Goal: Transaction & Acquisition: Book appointment/travel/reservation

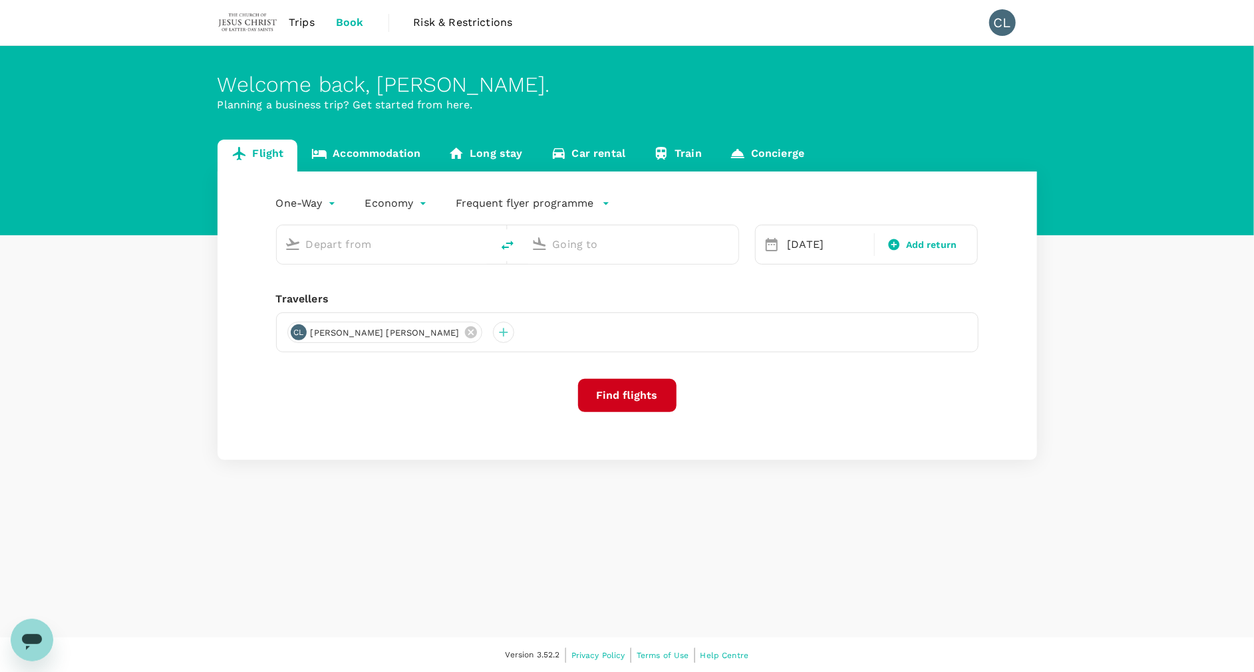
click at [356, 242] on input "text" at bounding box center [385, 244] width 158 height 21
type input "Kuala Lumpur Intl ([GEOGRAPHIC_DATA])"
type input "Kaohsiung Intl (KHH)"
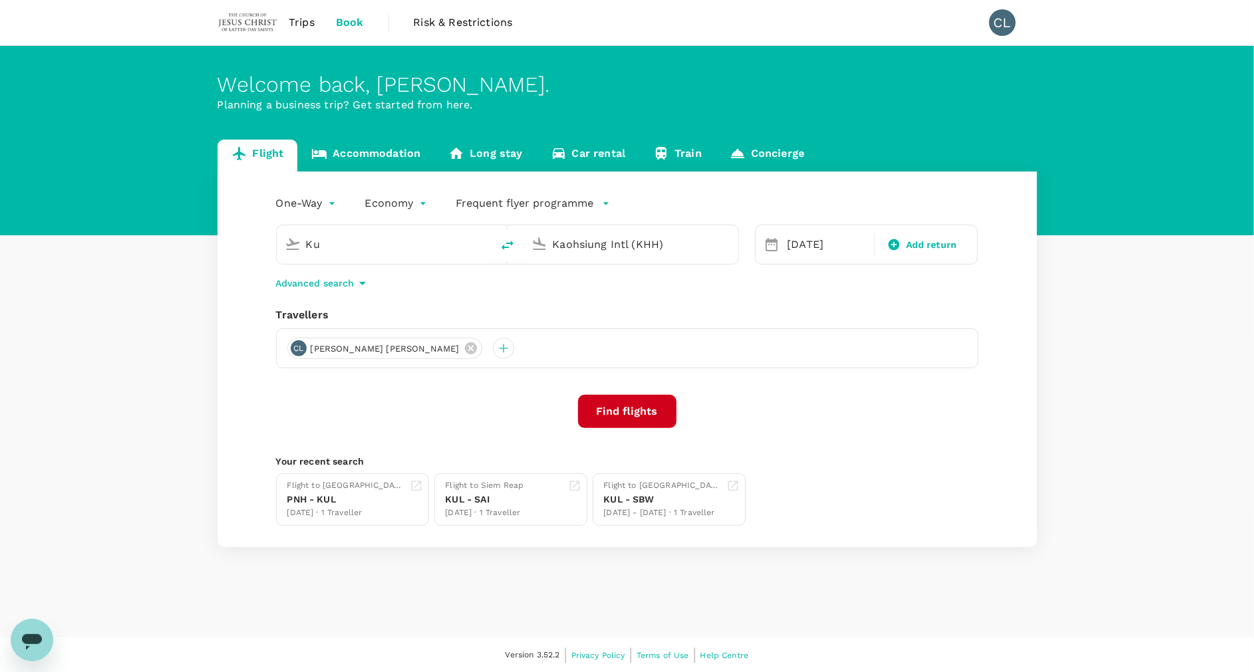
type input "K"
type input "Kuala Lumpur Intl ([GEOGRAPHIC_DATA])"
type input "Kaohsiung Intl (KHH)"
click at [257, 158] on link "Flight" at bounding box center [257, 156] width 80 height 32
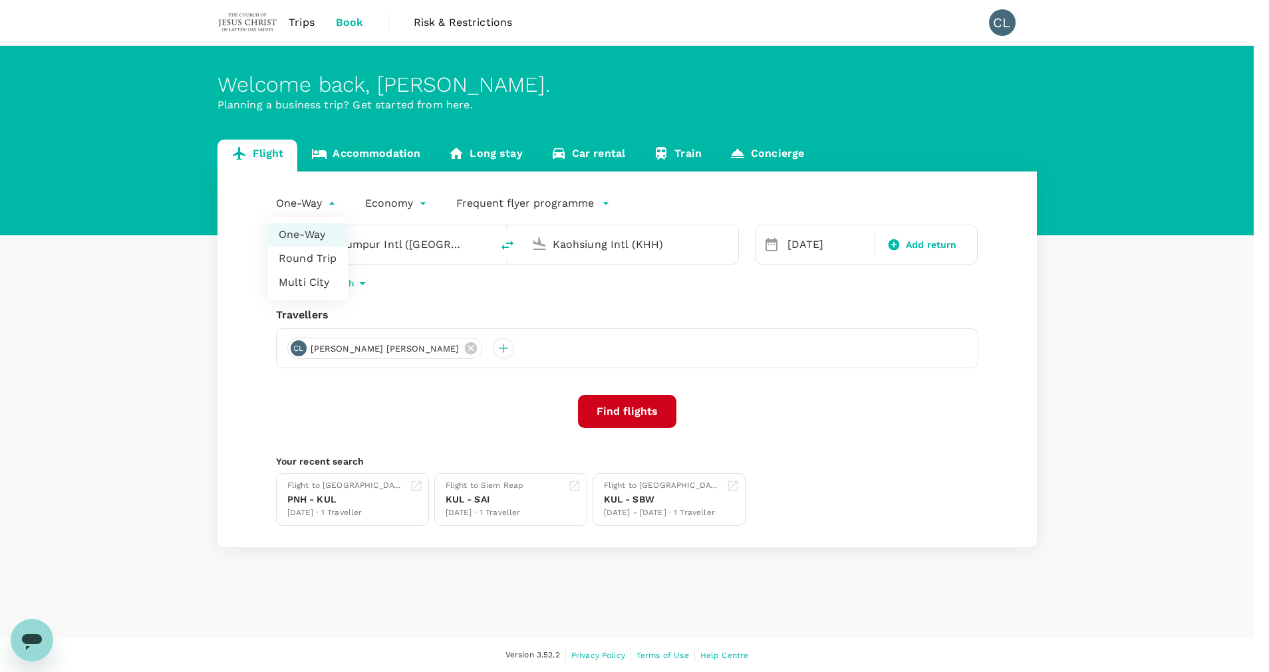
click at [315, 208] on body "Trips Book Risk & Restrictions CL Welcome back , [PERSON_NAME] . Planning a bus…" at bounding box center [634, 337] width 1269 height 674
click at [303, 254] on li "Round Trip" at bounding box center [308, 259] width 80 height 24
type input "roundtrip"
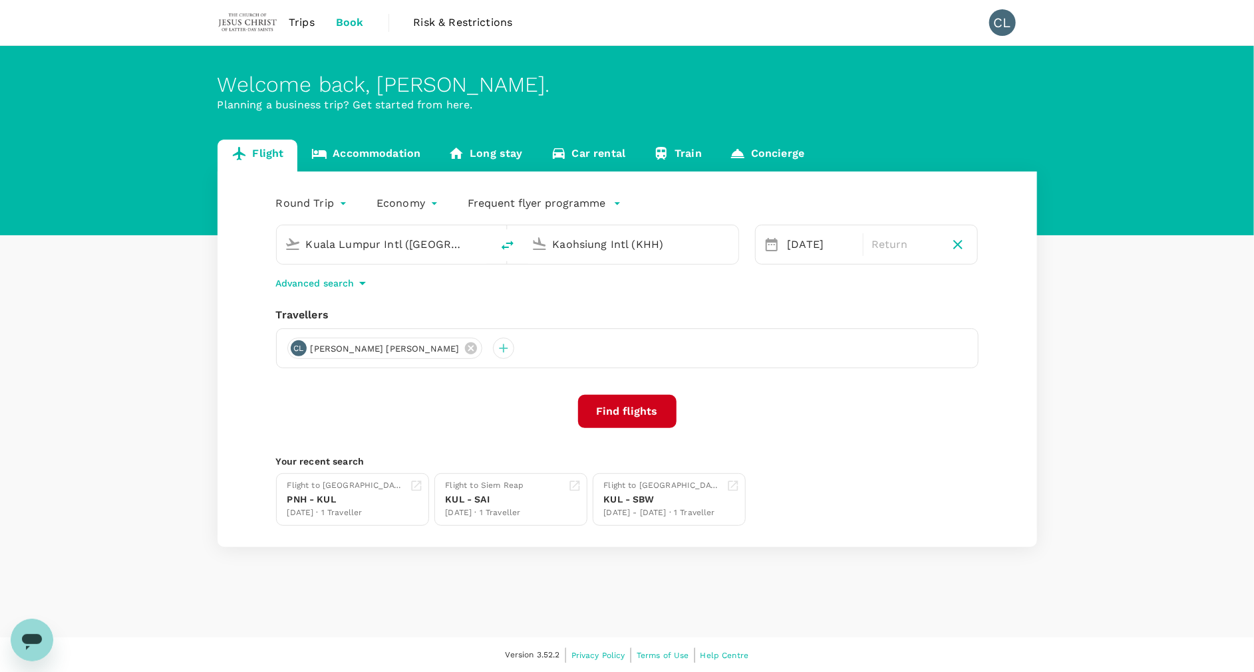
click at [365, 249] on input "Kuala Lumpur Intl ([GEOGRAPHIC_DATA])" at bounding box center [385, 244] width 158 height 21
drag, startPoint x: 442, startPoint y: 243, endPoint x: 202, endPoint y: 213, distance: 242.0
click at [202, 213] on div "Flight Accommodation Long stay Car rental Train Concierge Round Trip roundtrip …" at bounding box center [627, 344] width 851 height 408
type input "S"
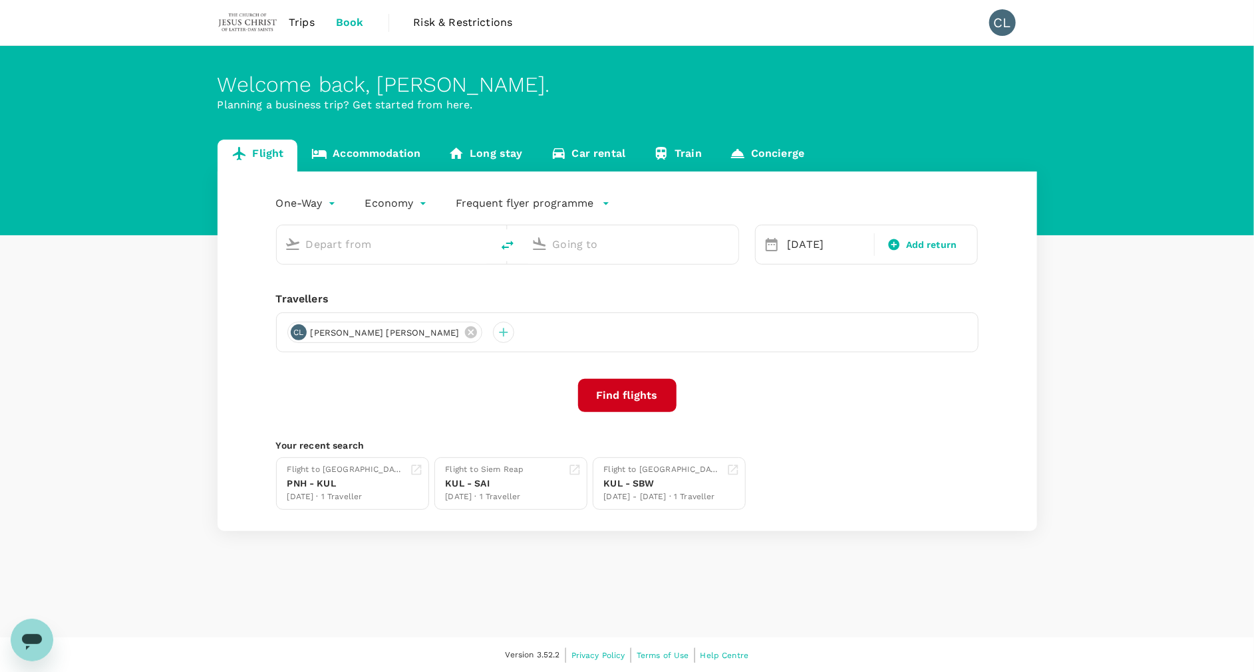
type input "Kuala Lumpur Intl ([GEOGRAPHIC_DATA])"
type input "Kaohsiung Intl (KHH)"
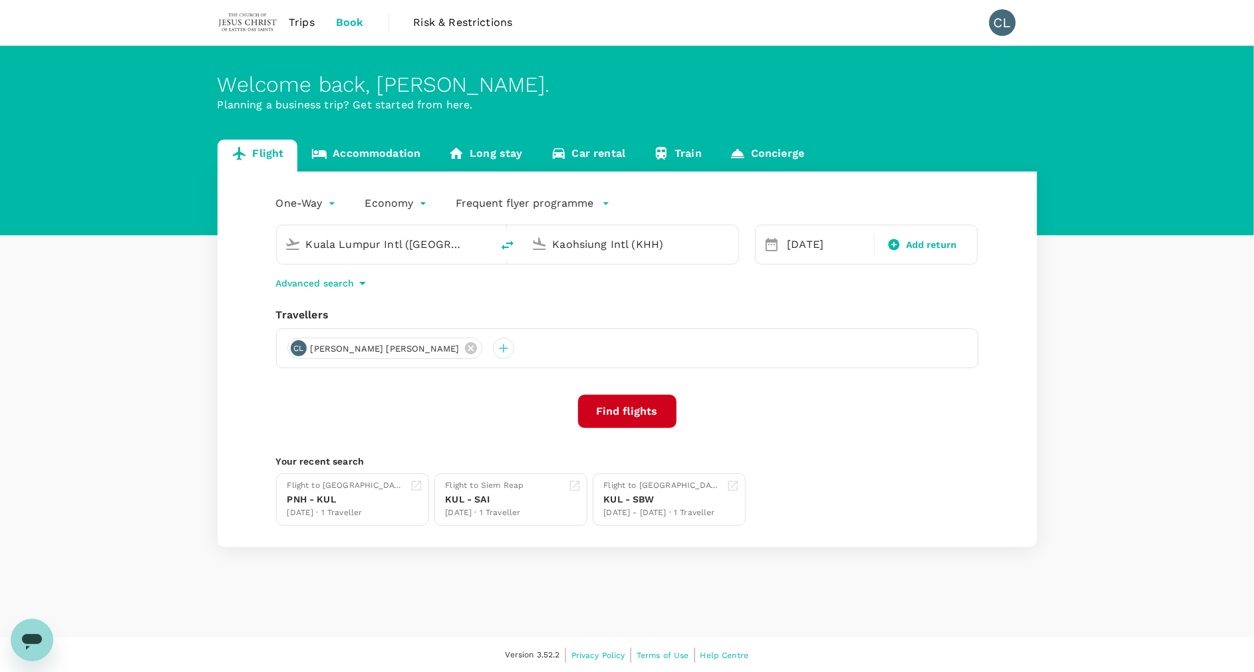
drag, startPoint x: 461, startPoint y: 241, endPoint x: 202, endPoint y: 223, distance: 259.4
click at [202, 223] on div "Flight Accommodation Long stay Car rental Train Concierge One-Way oneway Econom…" at bounding box center [627, 344] width 851 height 408
type input "S"
type input "K"
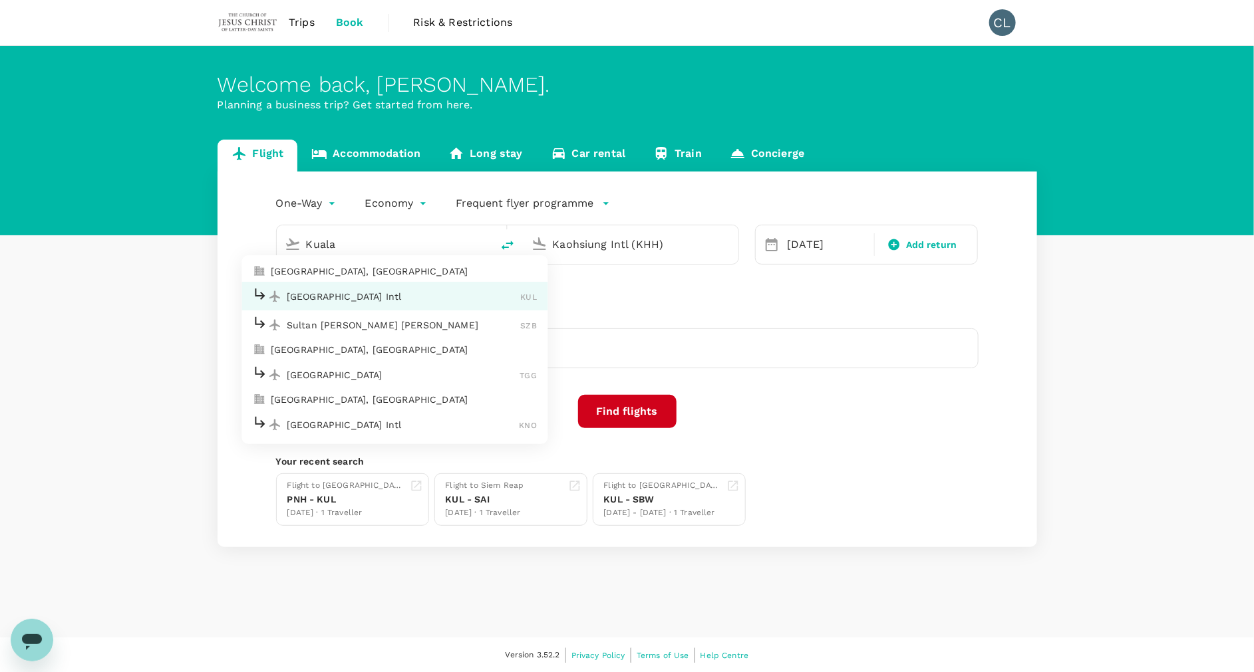
click at [319, 325] on p "Sultan [PERSON_NAME] [PERSON_NAME]" at bounding box center [404, 325] width 234 height 13
type input "Sultan [PERSON_NAME] [PERSON_NAME] (SZB)"
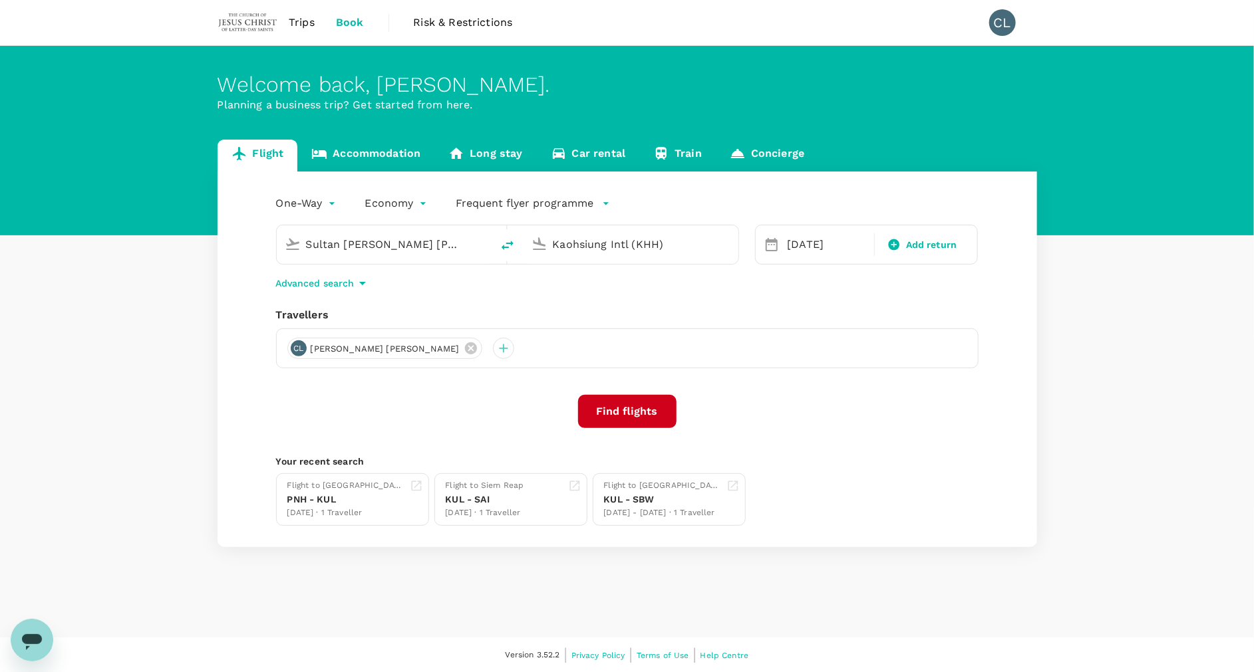
drag, startPoint x: 555, startPoint y: 244, endPoint x: 726, endPoint y: 251, distance: 171.7
click at [726, 251] on div "Kaohsiung Intl (KHH)" at bounding box center [642, 244] width 178 height 21
click at [701, 265] on p "[GEOGRAPHIC_DATA], [GEOGRAPHIC_DATA]" at bounding box center [650, 271] width 266 height 13
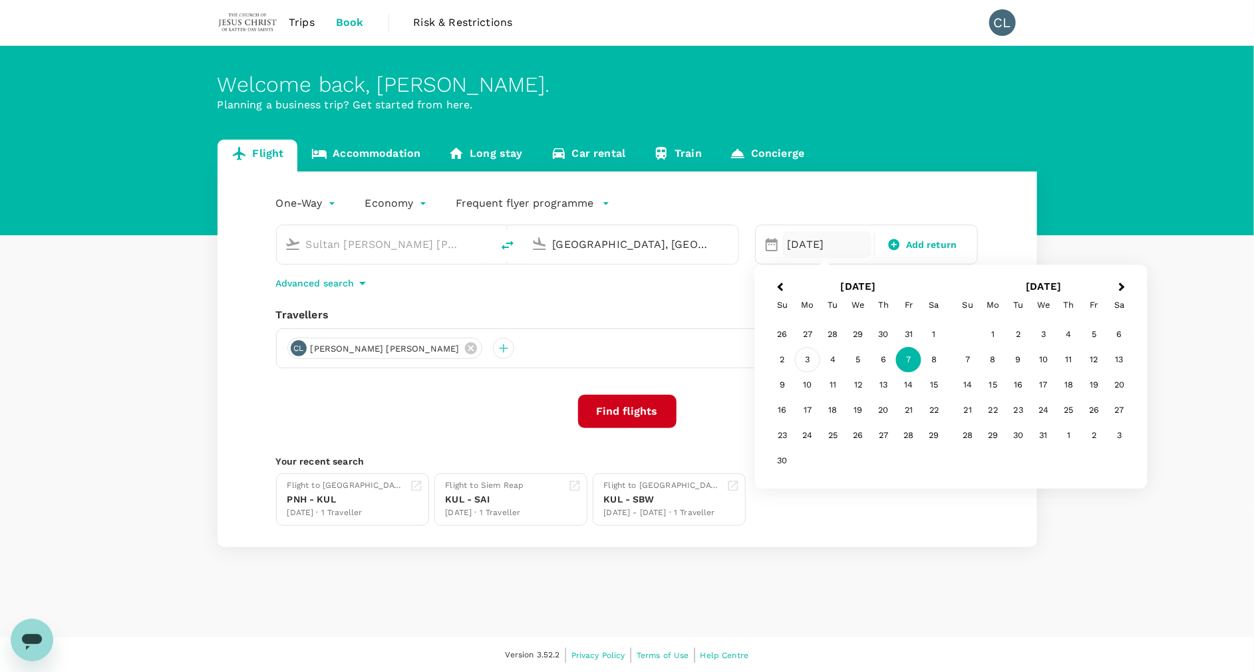
type input "[GEOGRAPHIC_DATA], [GEOGRAPHIC_DATA] (any)"
click at [801, 357] on div "3" at bounding box center [807, 360] width 25 height 25
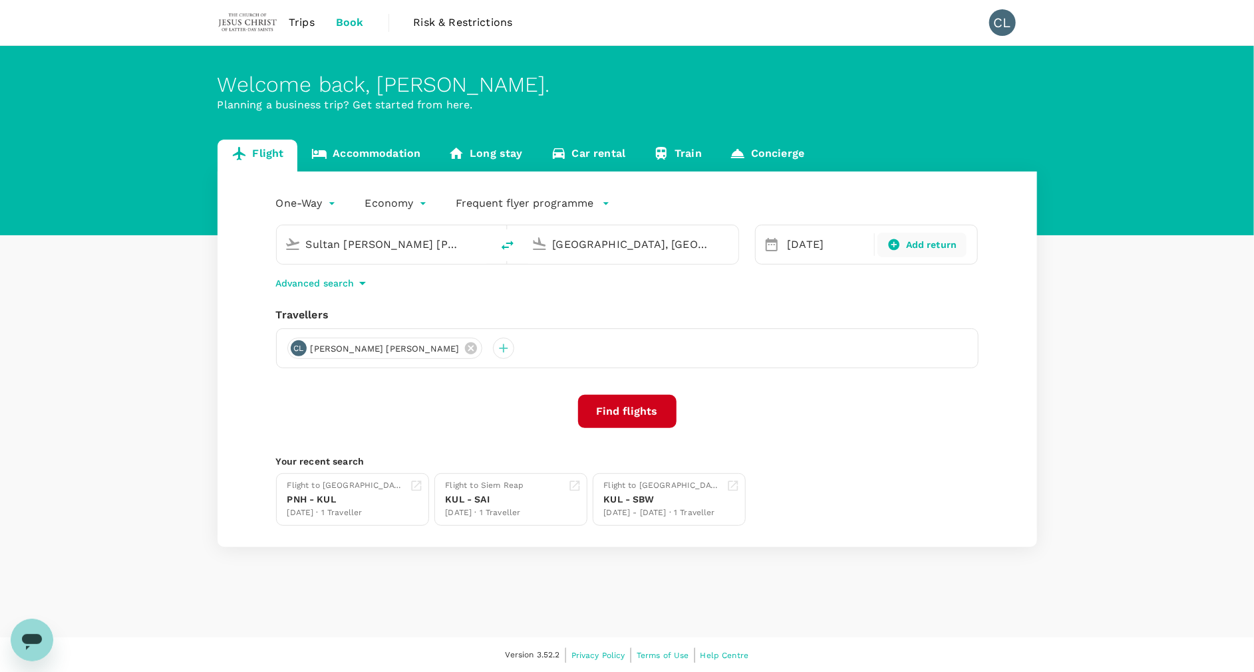
click at [927, 247] on span "Add return" at bounding box center [931, 245] width 51 height 14
type input "roundtrip"
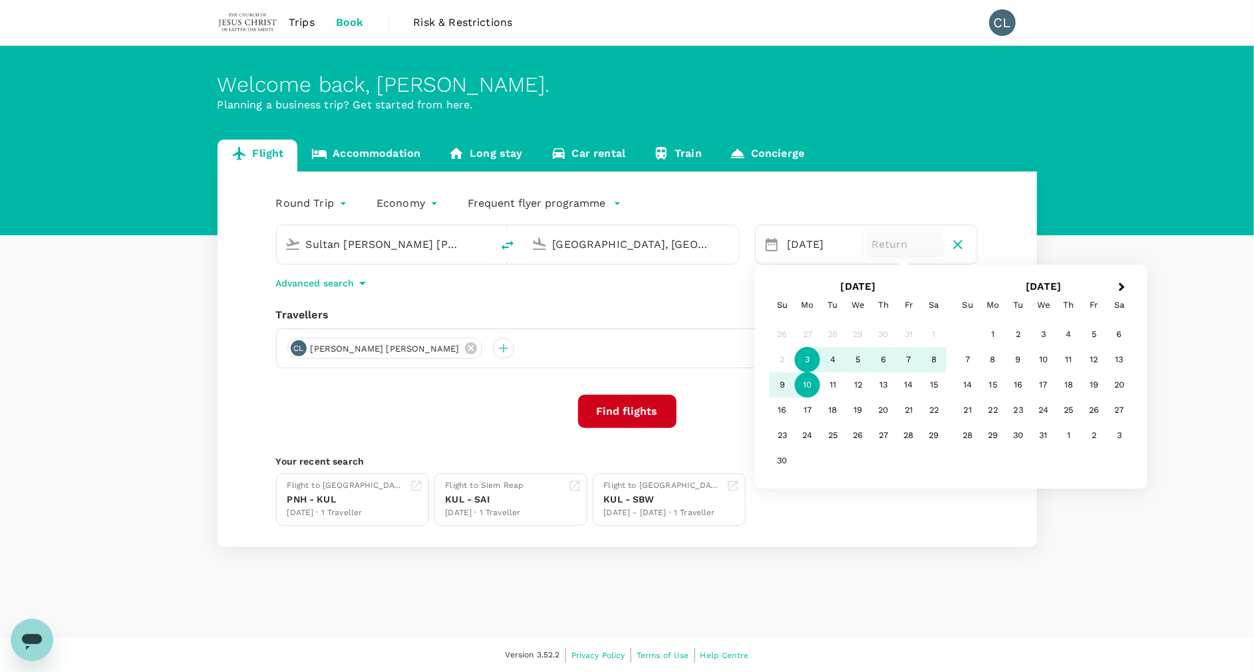
click at [804, 383] on div "10" at bounding box center [807, 385] width 25 height 25
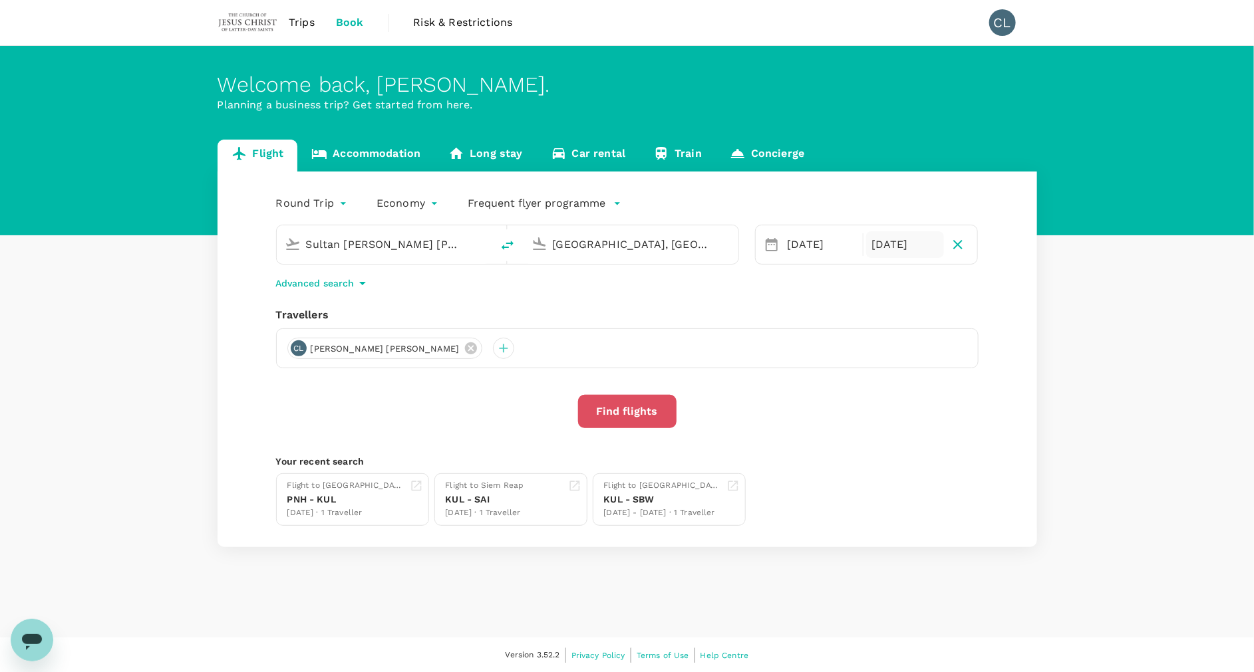
click at [643, 402] on button "Find flights" at bounding box center [627, 411] width 98 height 33
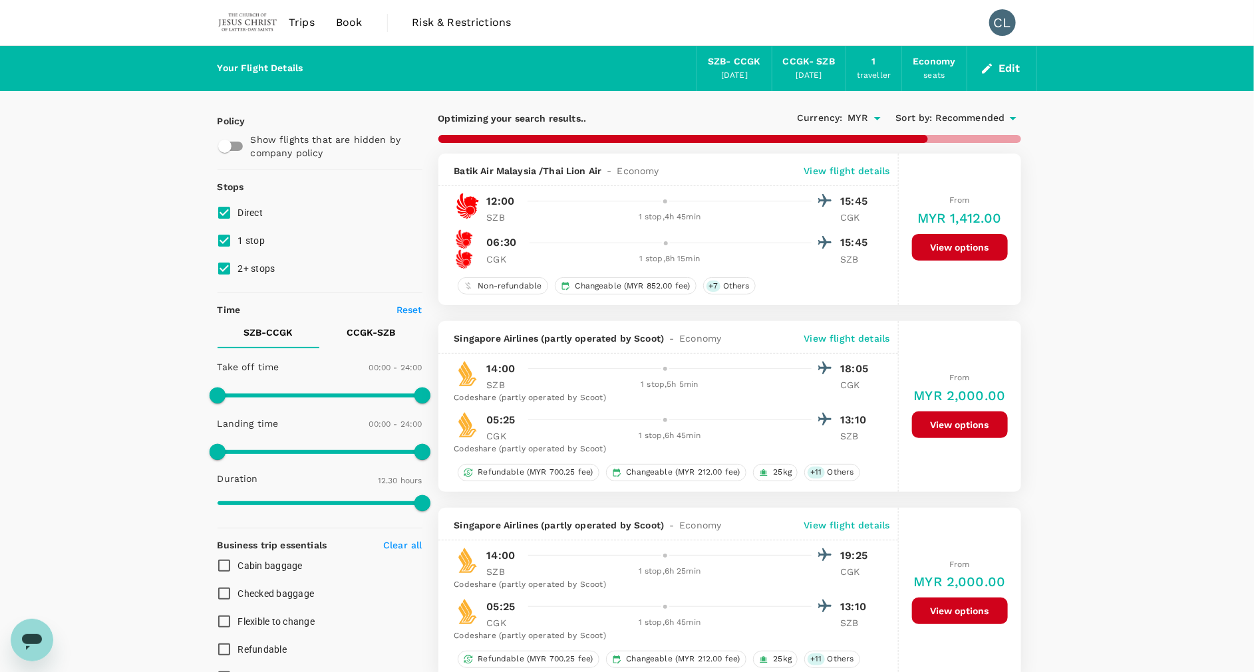
type input "1625"
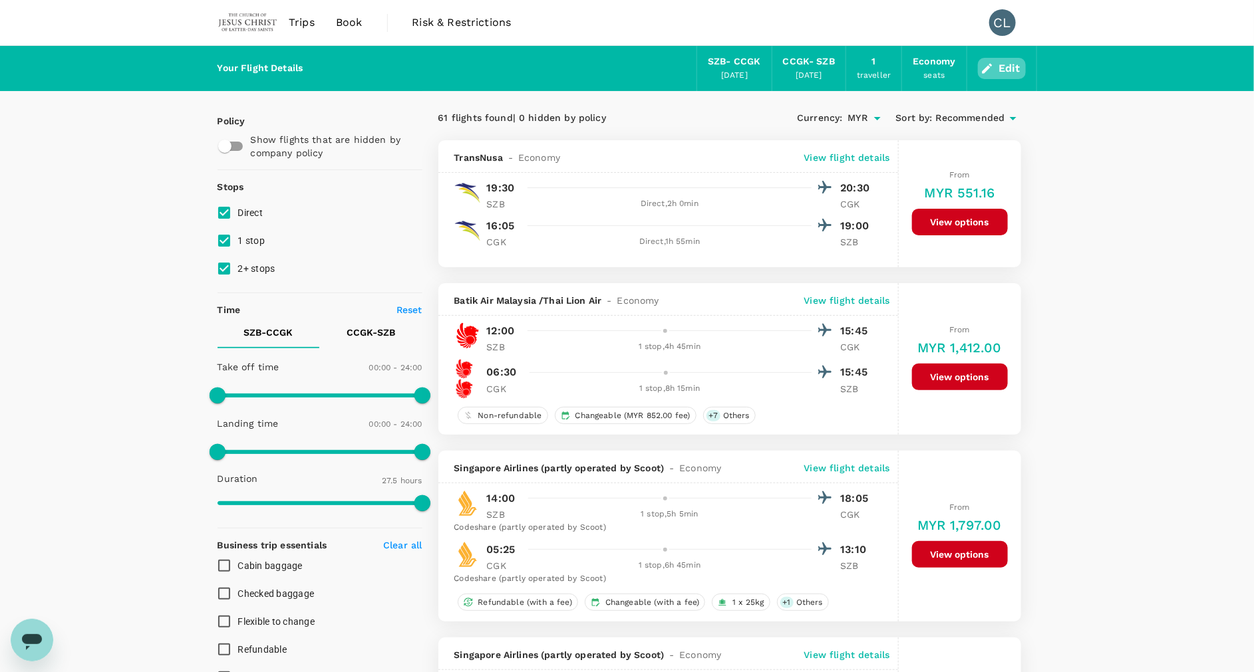
click at [998, 65] on button "Edit" at bounding box center [1002, 68] width 48 height 21
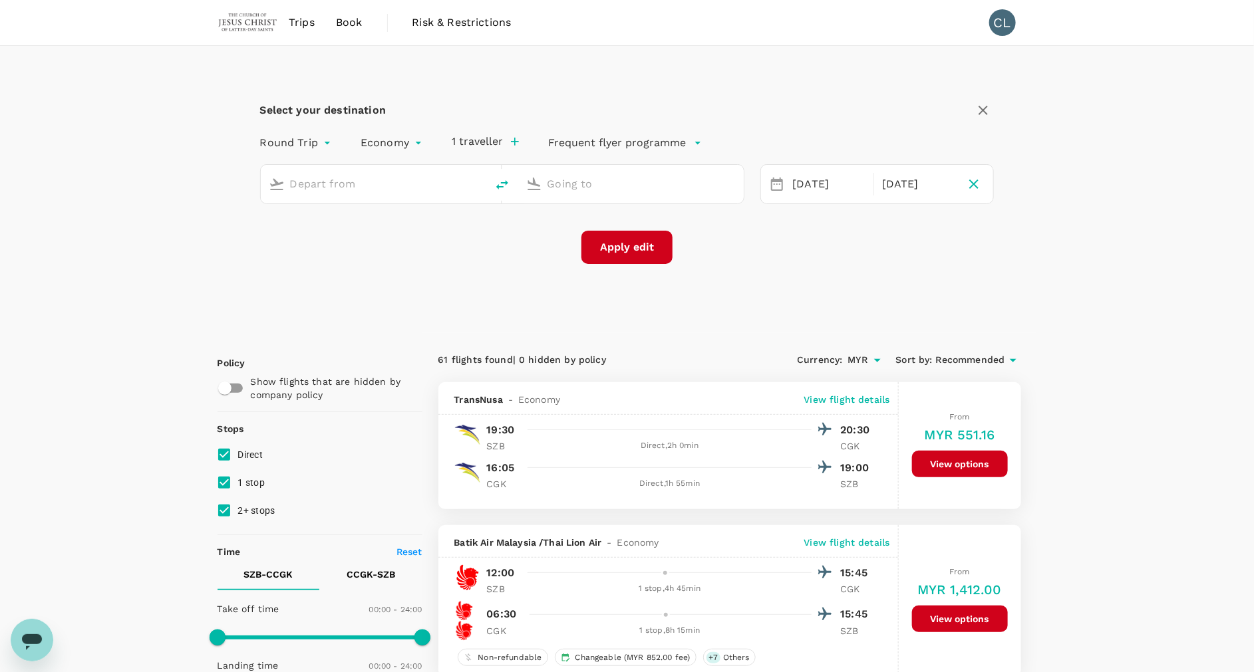
type input "Sultan [PERSON_NAME] [PERSON_NAME] (SZB)"
type input "[GEOGRAPHIC_DATA], [GEOGRAPHIC_DATA] (any)"
drag, startPoint x: 454, startPoint y: 182, endPoint x: 194, endPoint y: 200, distance: 260.7
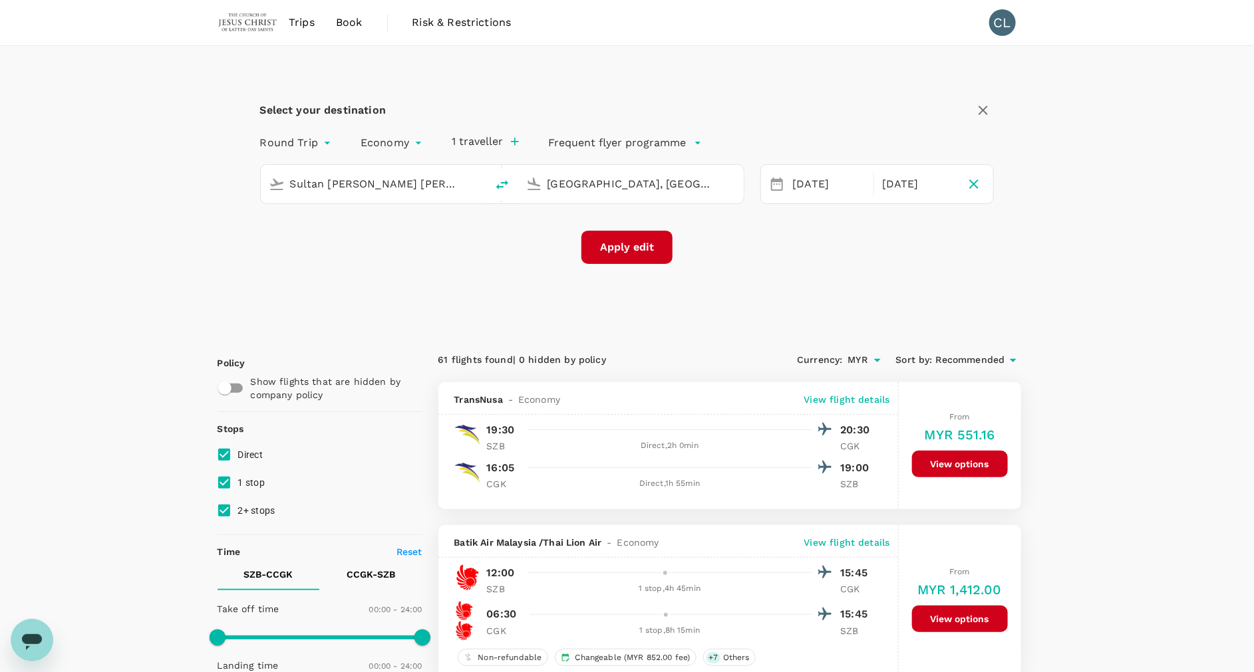
click at [847, 396] on p "View flight details" at bounding box center [847, 399] width 86 height 13
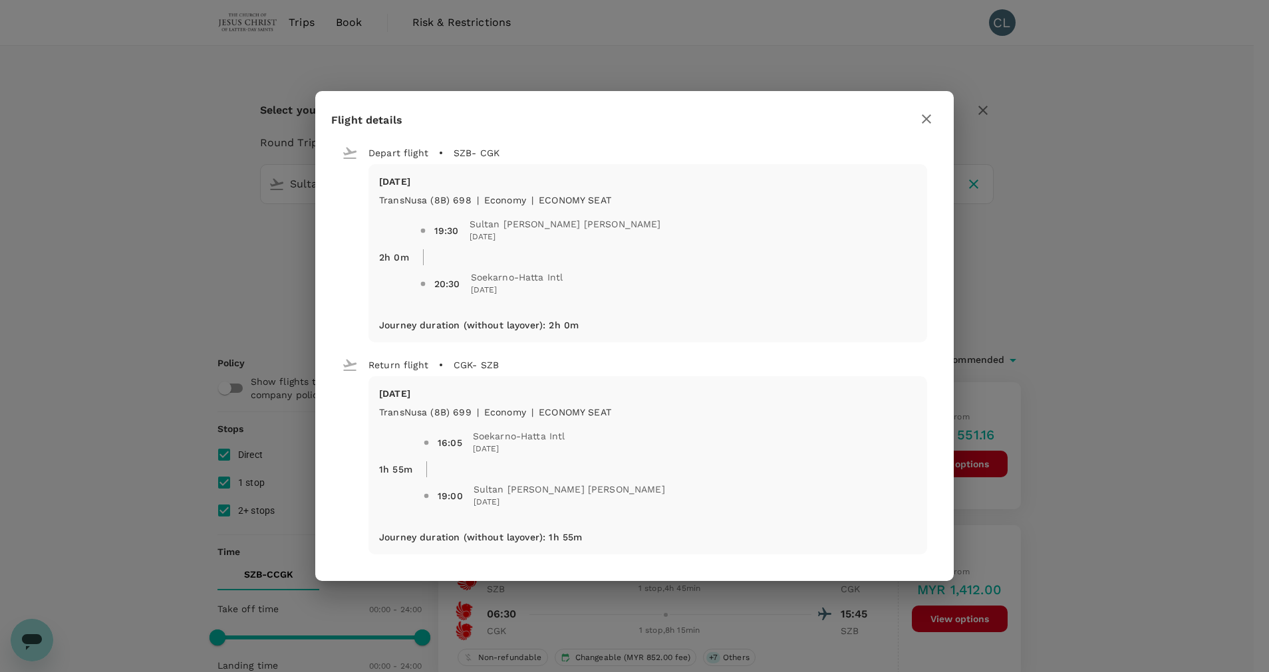
click at [931, 113] on icon "button" at bounding box center [927, 119] width 16 height 16
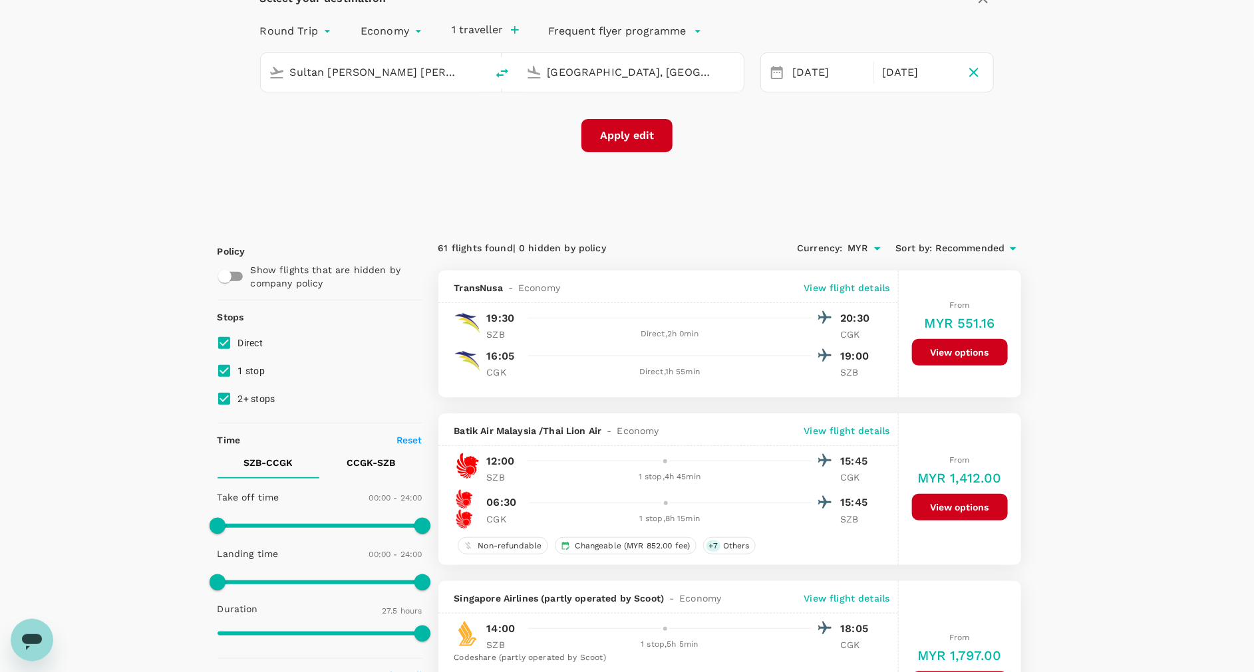
scroll to position [100, 0]
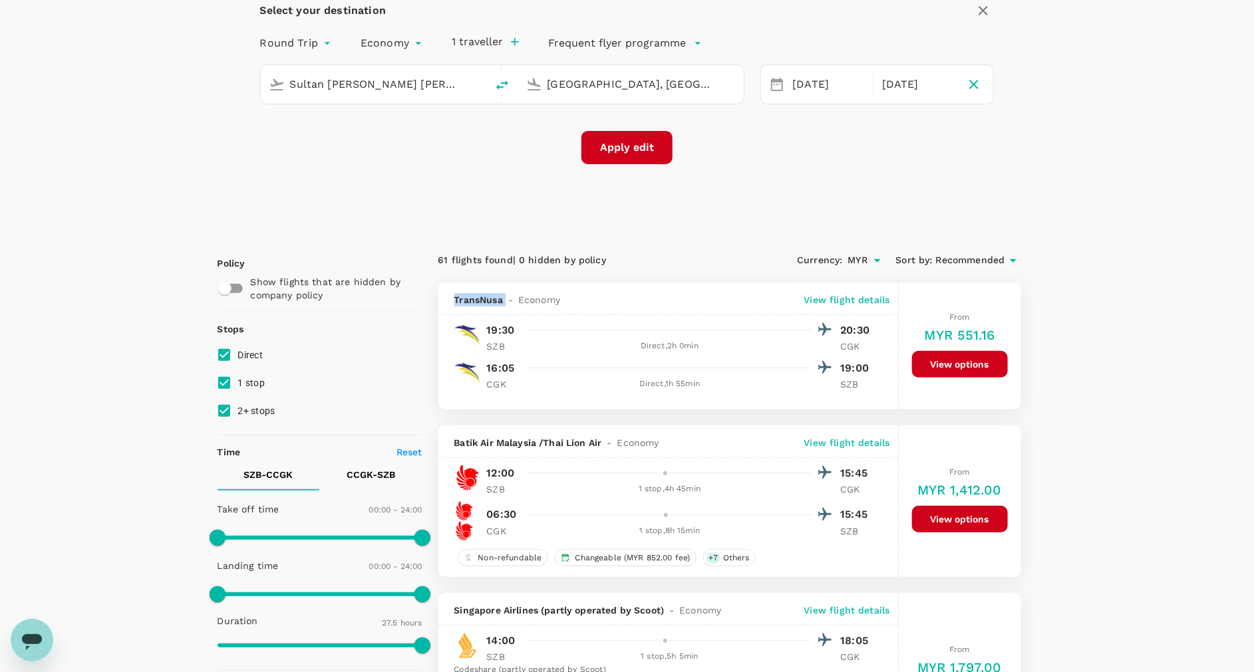
drag, startPoint x: 453, startPoint y: 294, endPoint x: 503, endPoint y: 299, distance: 50.2
click at [503, 299] on div "TransNusa - Economy View flight details" at bounding box center [668, 299] width 460 height 33
drag, startPoint x: 503, startPoint y: 299, endPoint x: 494, endPoint y: 301, distance: 9.5
click at [458, 81] on div "Sultan [PERSON_NAME] [PERSON_NAME] (SZB)" at bounding box center [384, 84] width 188 height 21
click at [412, 138] on p "[GEOGRAPHIC_DATA] Intl" at bounding box center [393, 136] width 234 height 13
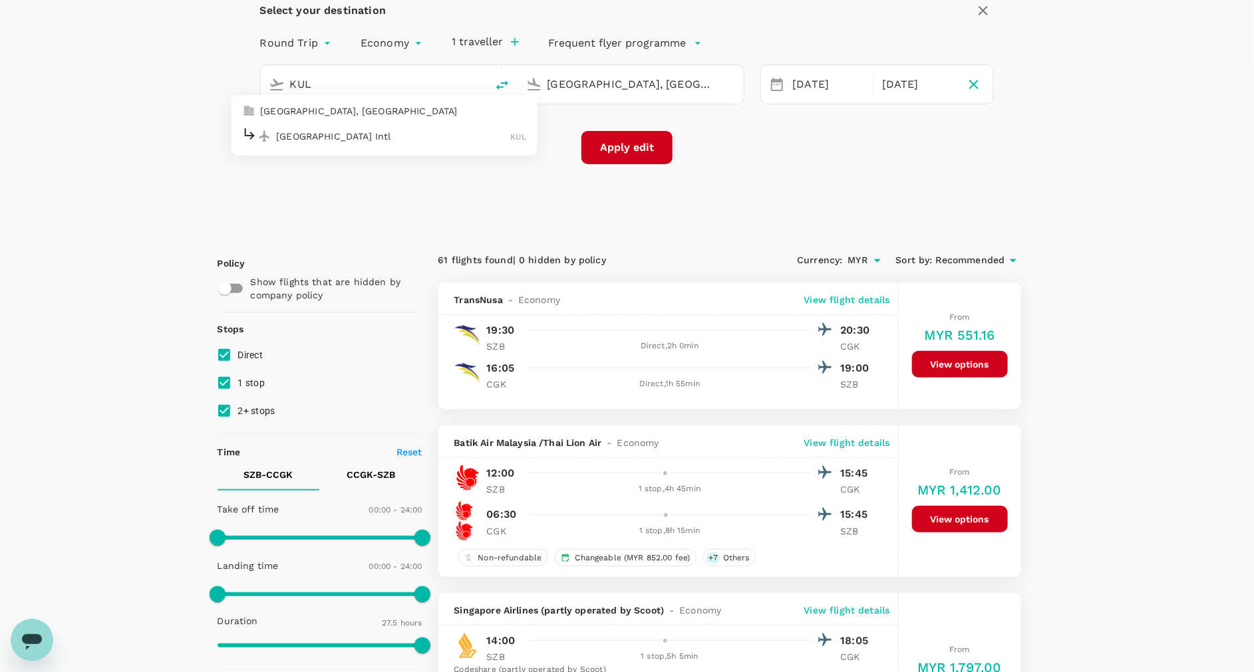
type input "Kuala Lumpur Intl ([GEOGRAPHIC_DATA])"
click at [618, 152] on button "Apply edit" at bounding box center [626, 147] width 91 height 33
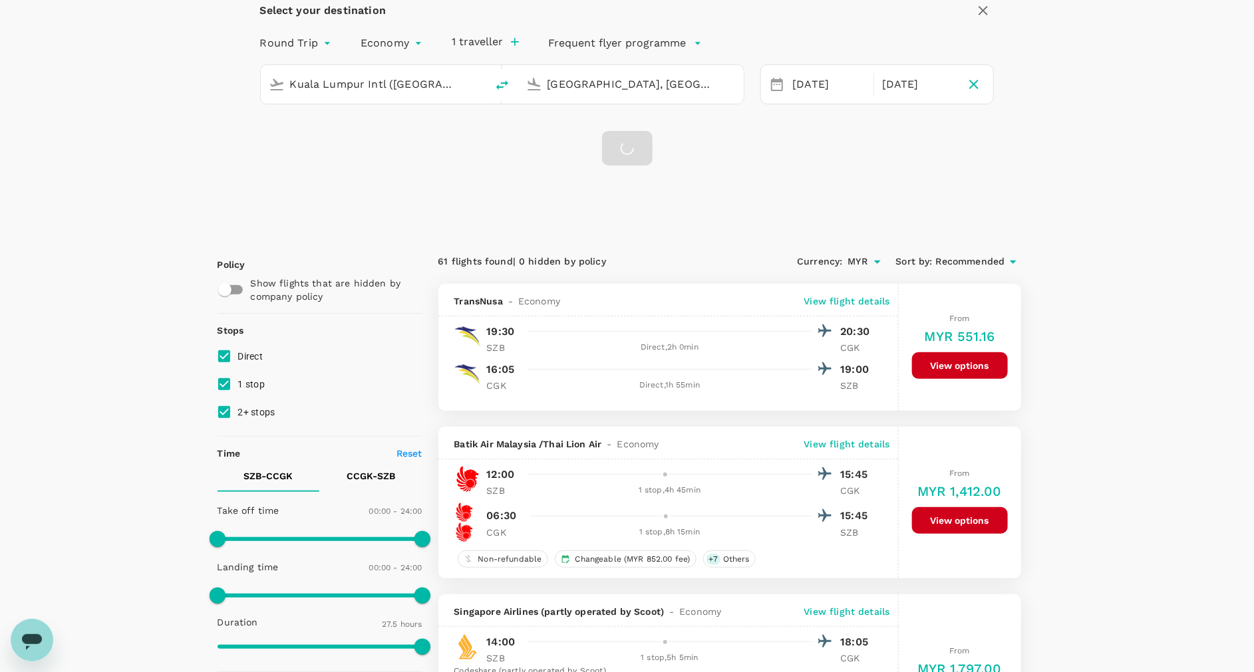
checkbox input "false"
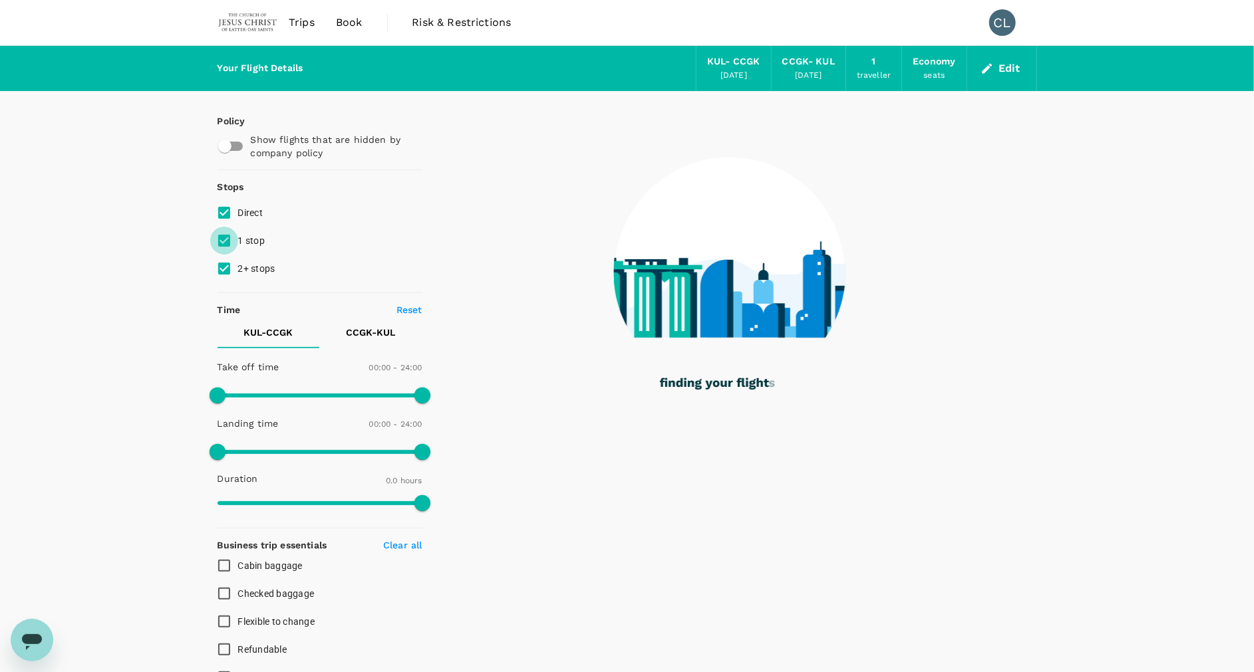
click at [229, 241] on input "1 stop" at bounding box center [224, 241] width 28 height 28
checkbox input "false"
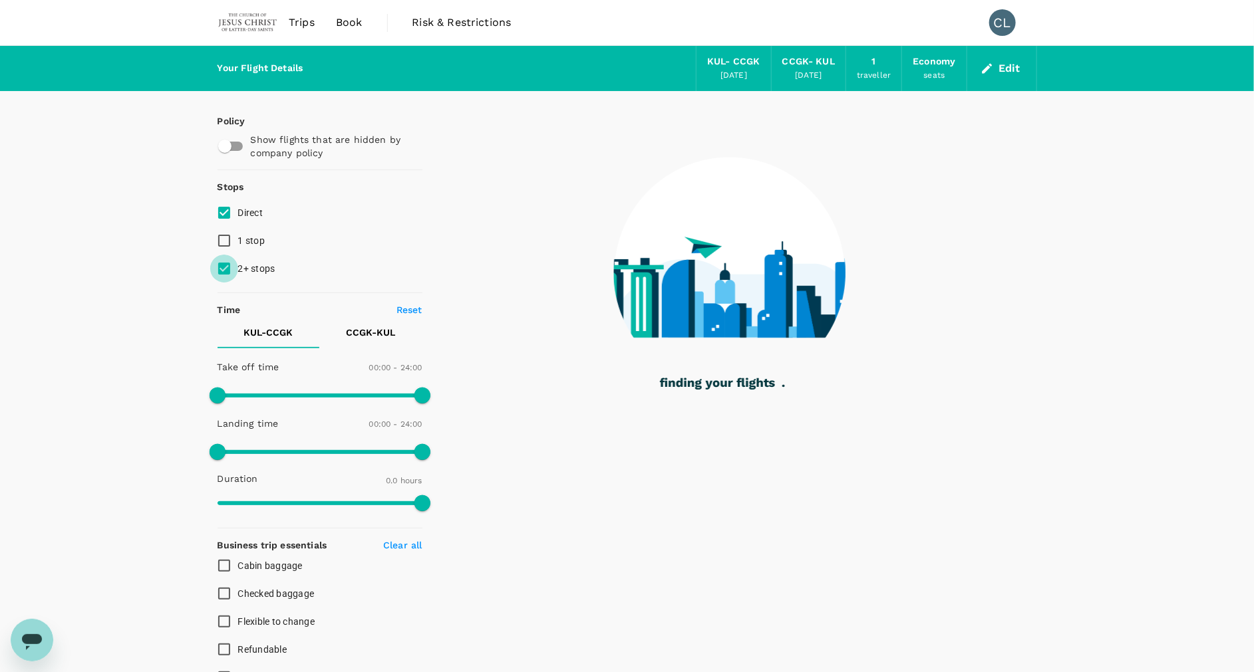
click at [223, 266] on input "2+ stops" at bounding box center [224, 269] width 28 height 28
checkbox input "false"
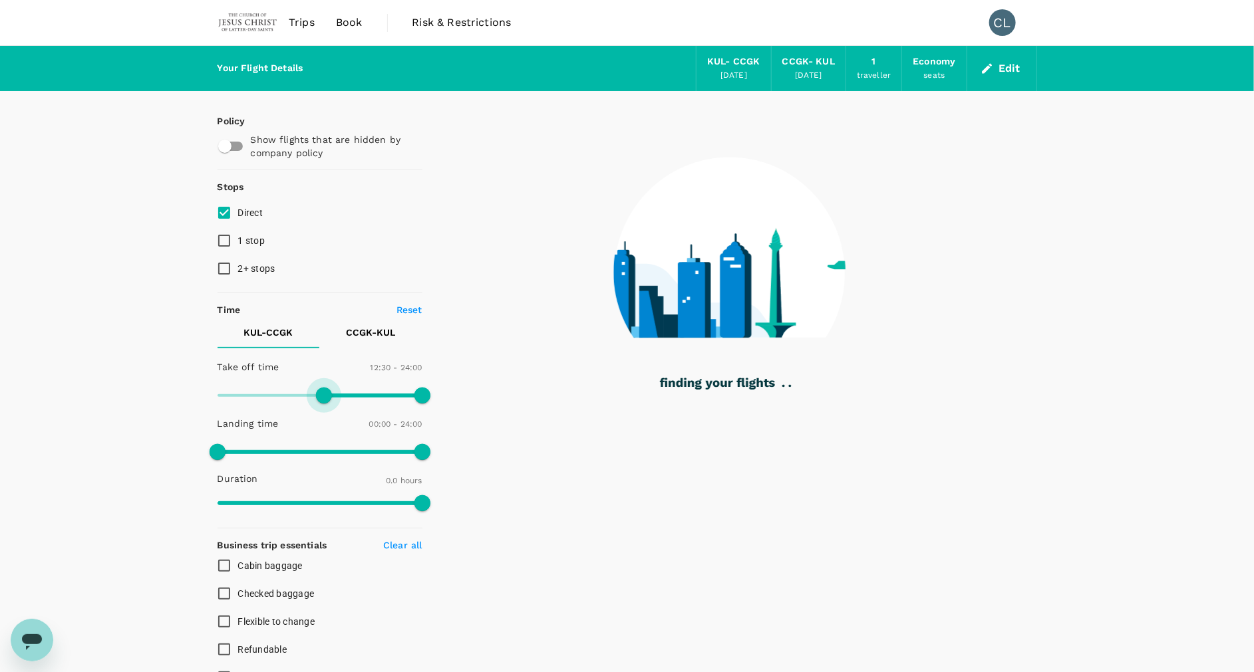
type input "690"
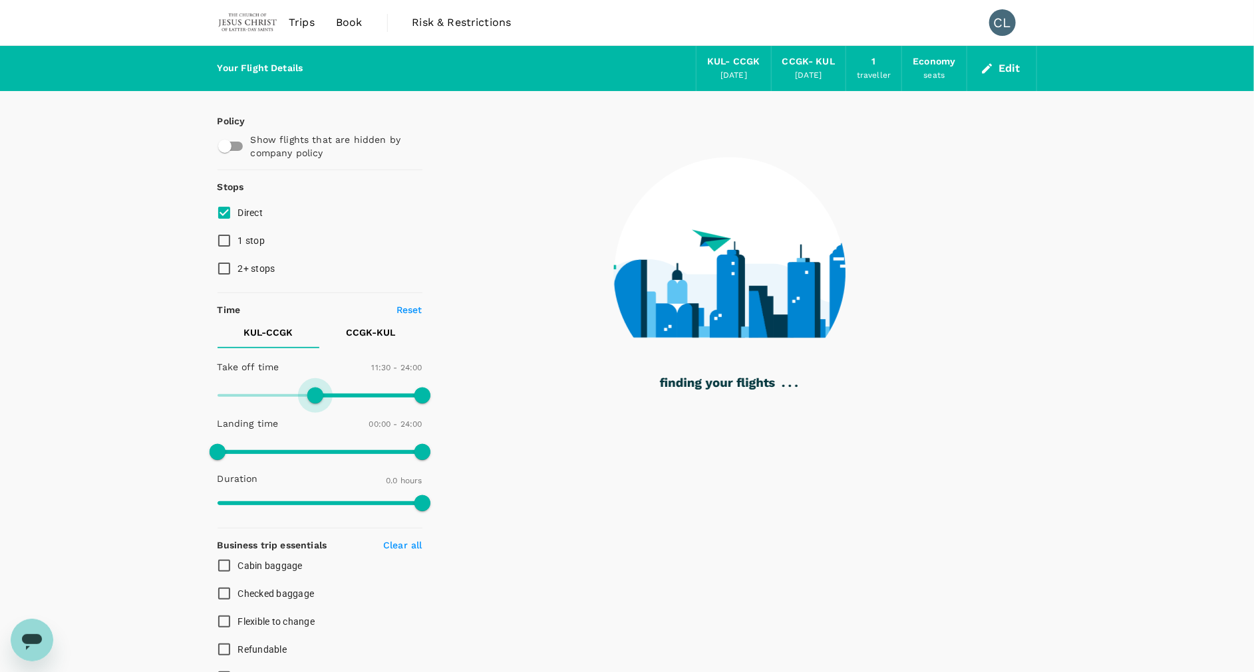
checkbox input "true"
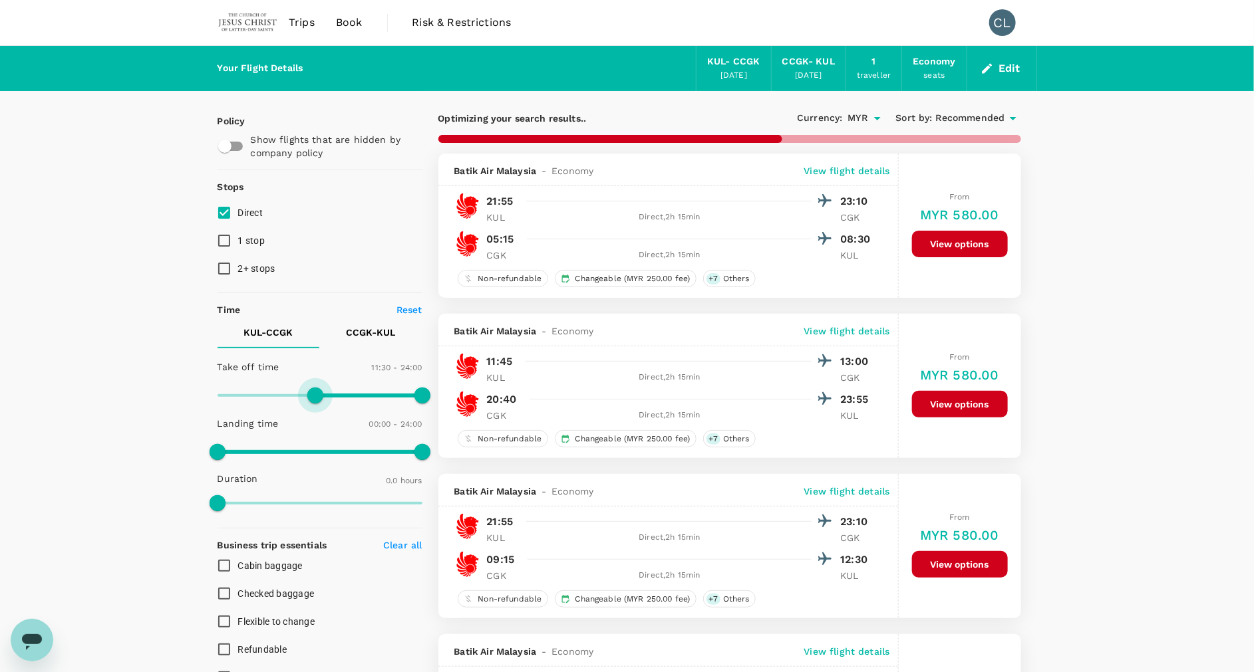
type input "720"
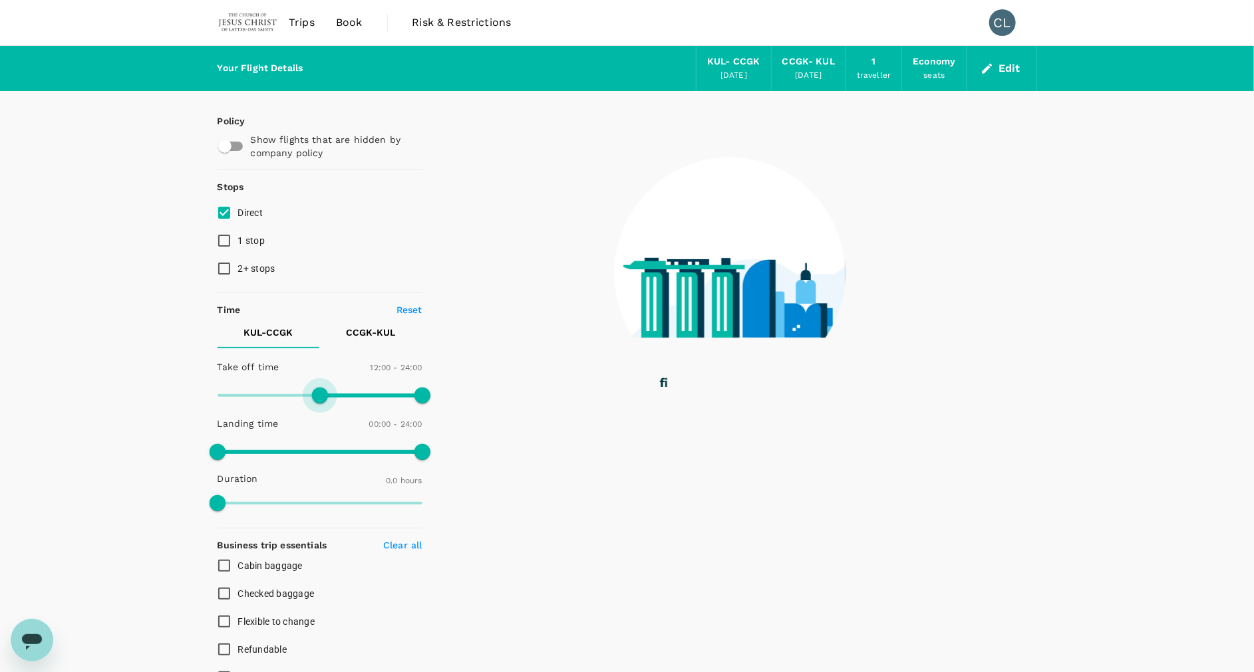
drag, startPoint x: 223, startPoint y: 399, endPoint x: 321, endPoint y: 396, distance: 97.2
click at [321, 396] on span at bounding box center [320, 396] width 16 height 16
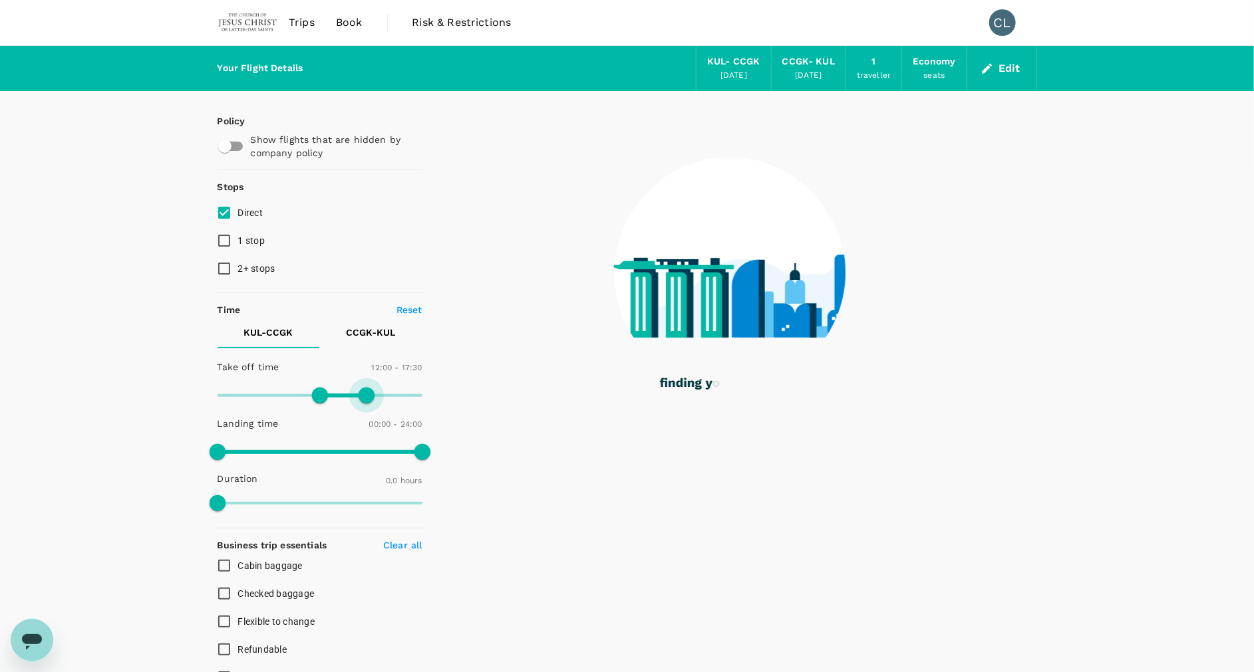
type input "1020"
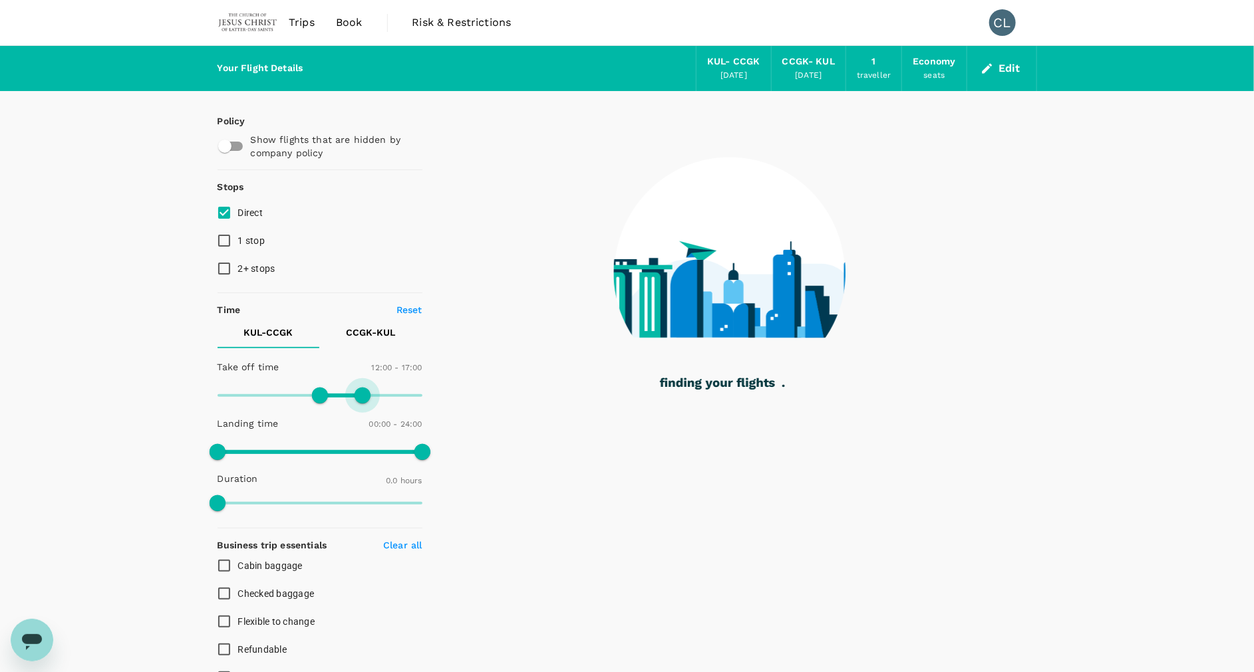
drag, startPoint x: 419, startPoint y: 392, endPoint x: 362, endPoint y: 403, distance: 58.2
click at [362, 403] on span at bounding box center [363, 396] width 16 height 16
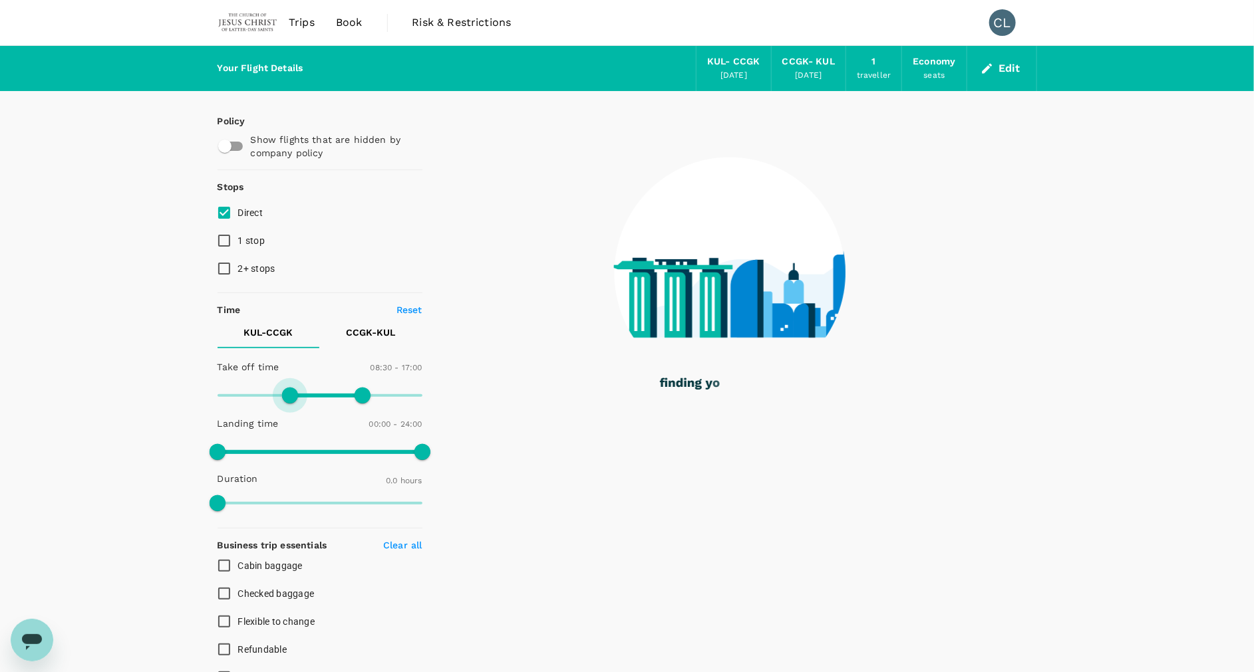
type input "480"
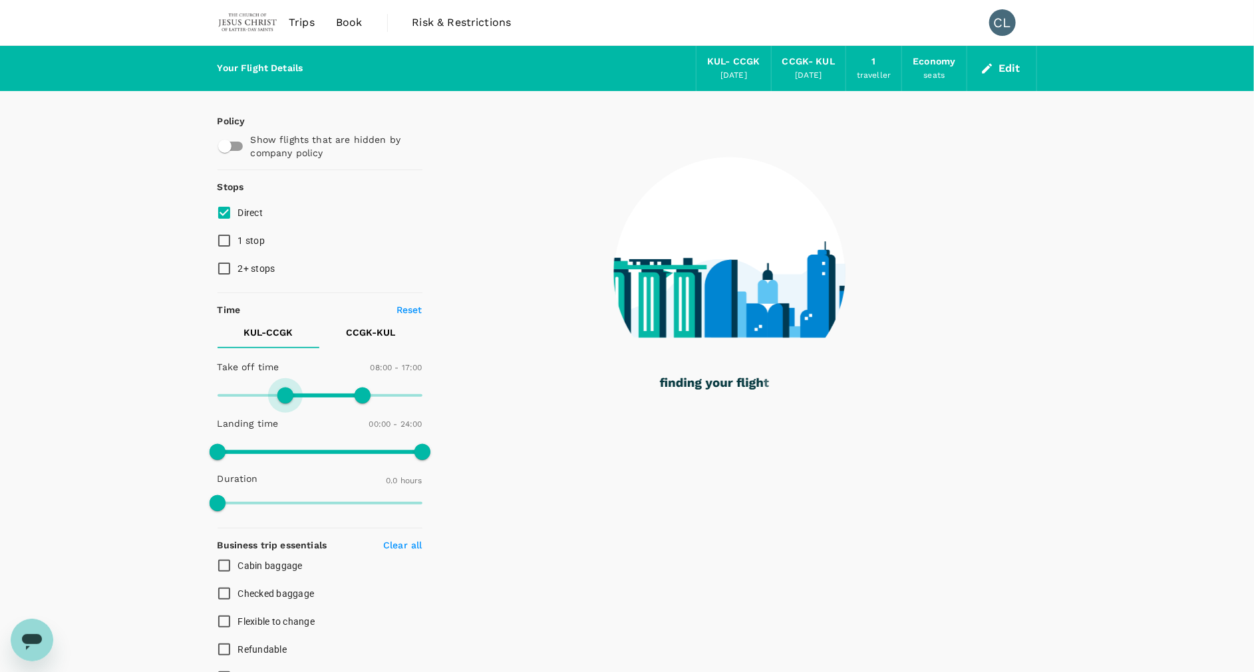
drag, startPoint x: 312, startPoint y: 392, endPoint x: 285, endPoint y: 392, distance: 26.6
click at [285, 392] on span at bounding box center [285, 396] width 16 height 16
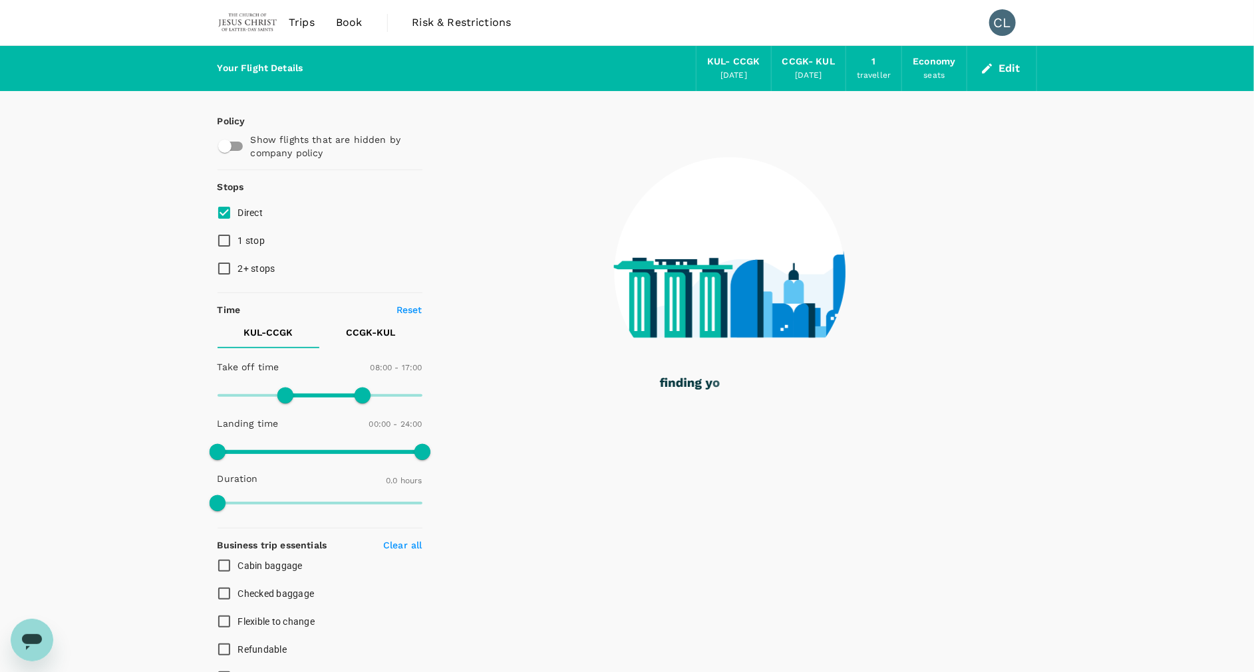
type input "115"
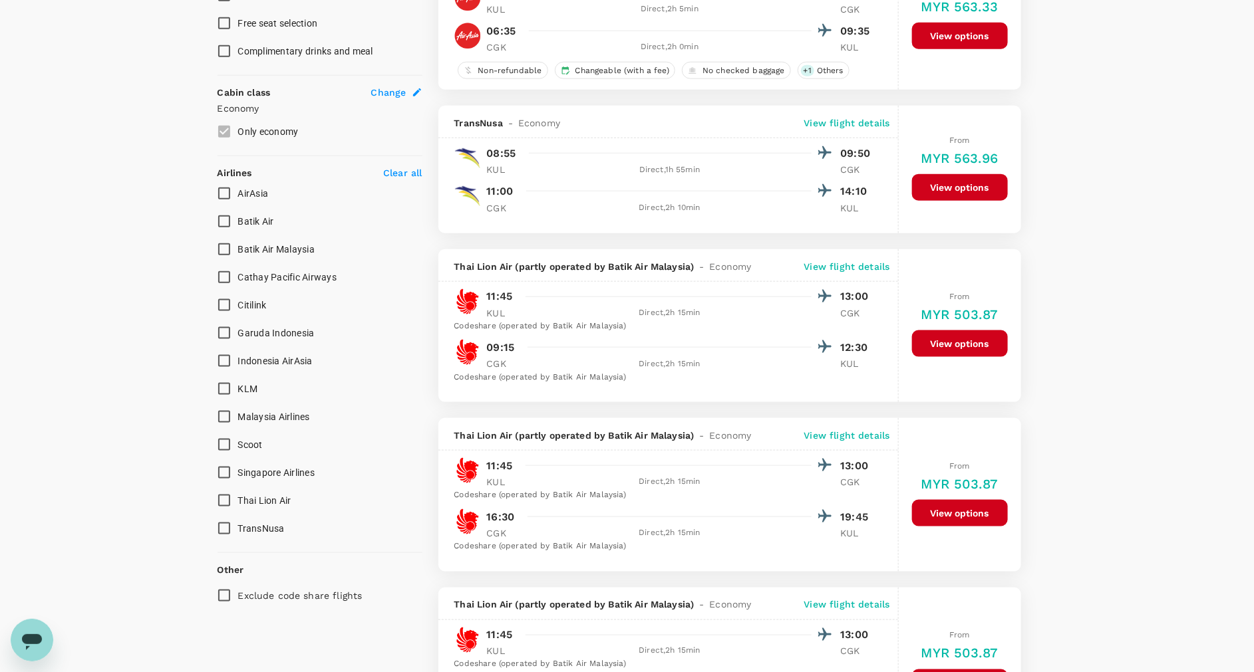
scroll to position [599, 0]
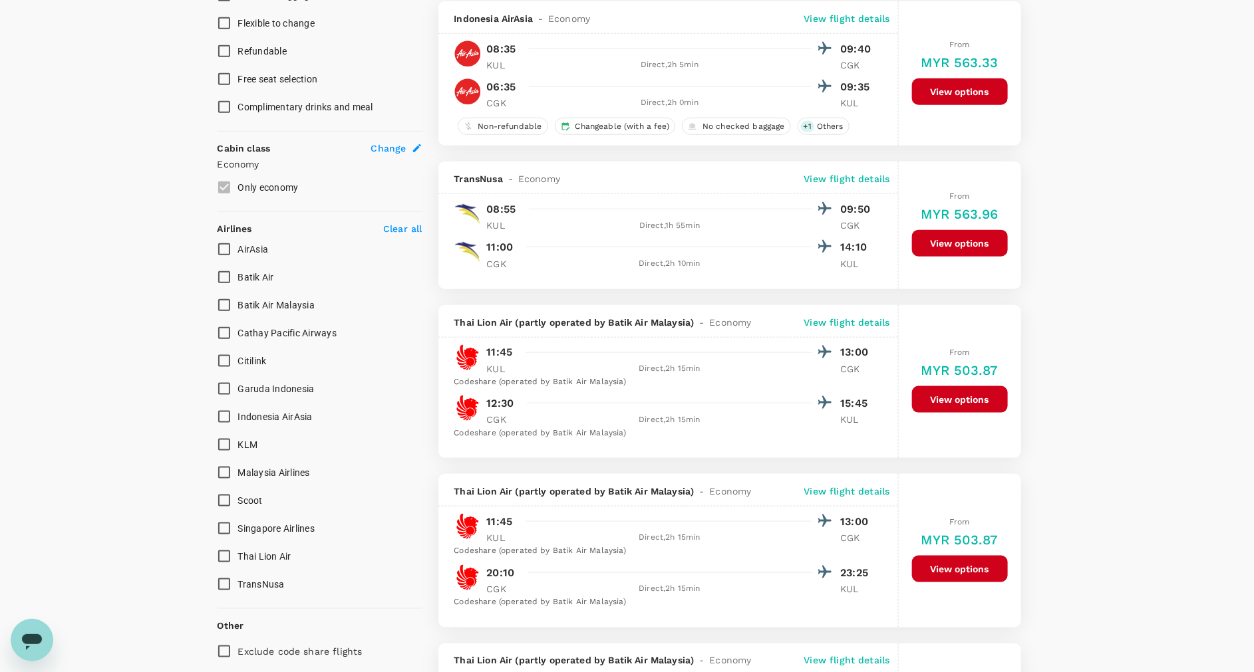
click at [223, 387] on input "Garuda Indonesia" at bounding box center [224, 389] width 28 height 28
checkbox input "true"
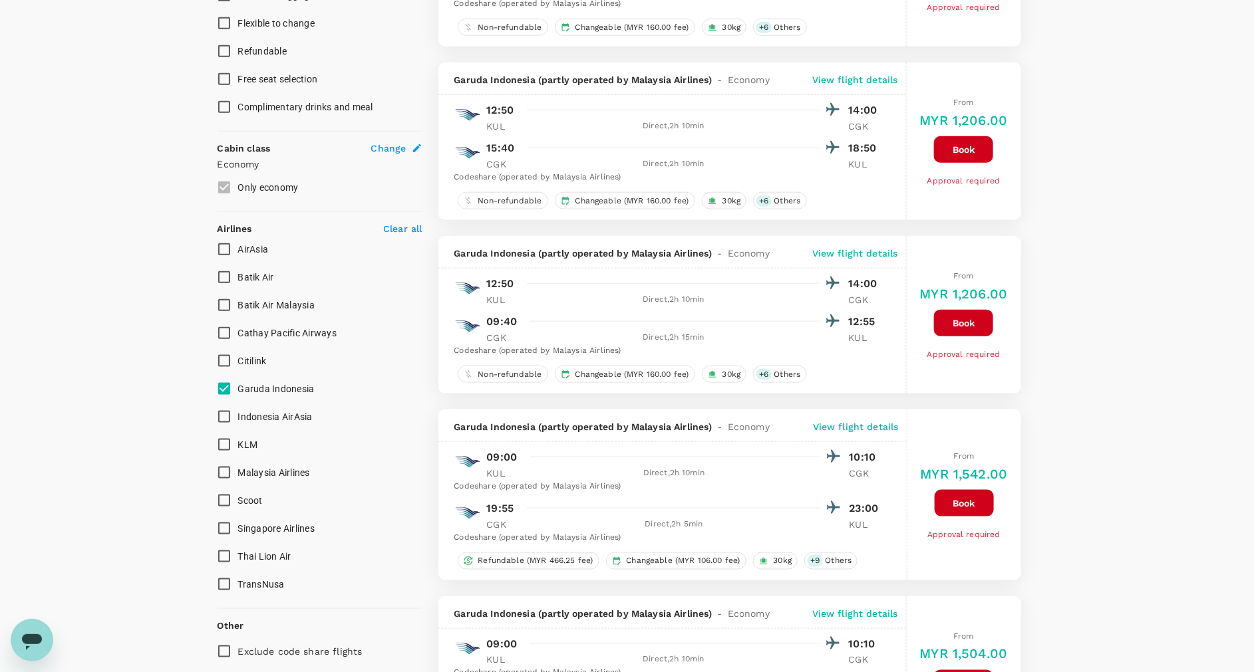
click at [221, 445] on input "KLM" at bounding box center [224, 445] width 28 height 28
checkbox input "true"
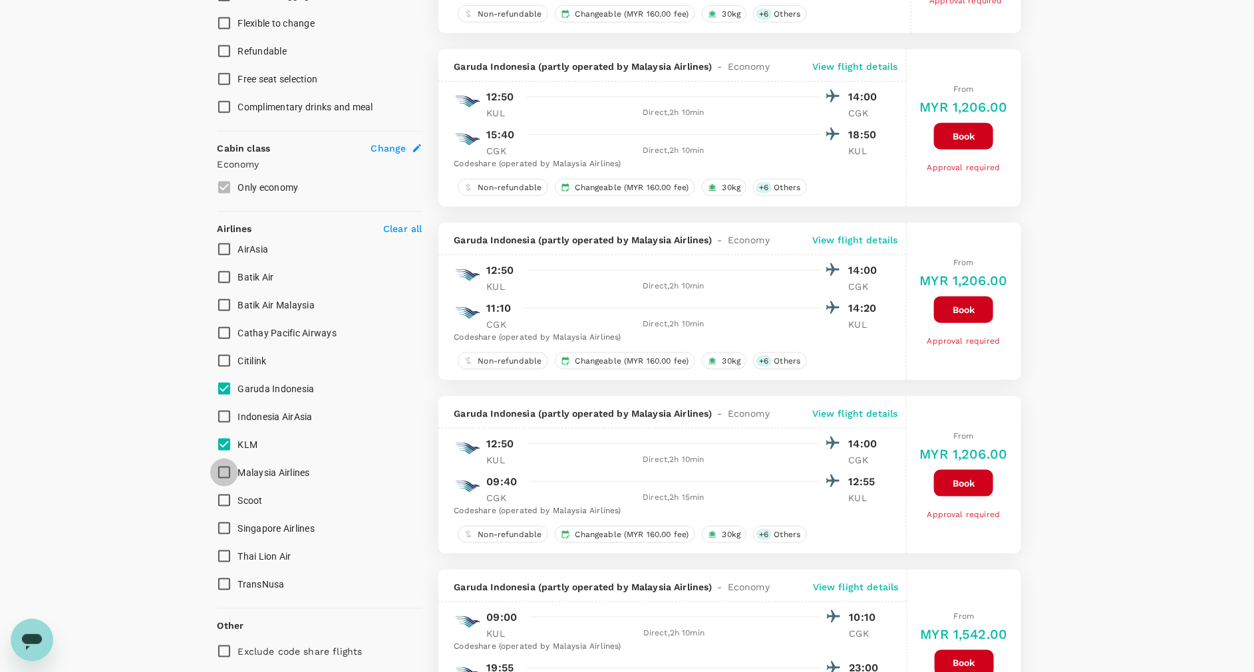
click at [223, 470] on input "Malaysia Airlines" at bounding box center [224, 473] width 28 height 28
checkbox input "true"
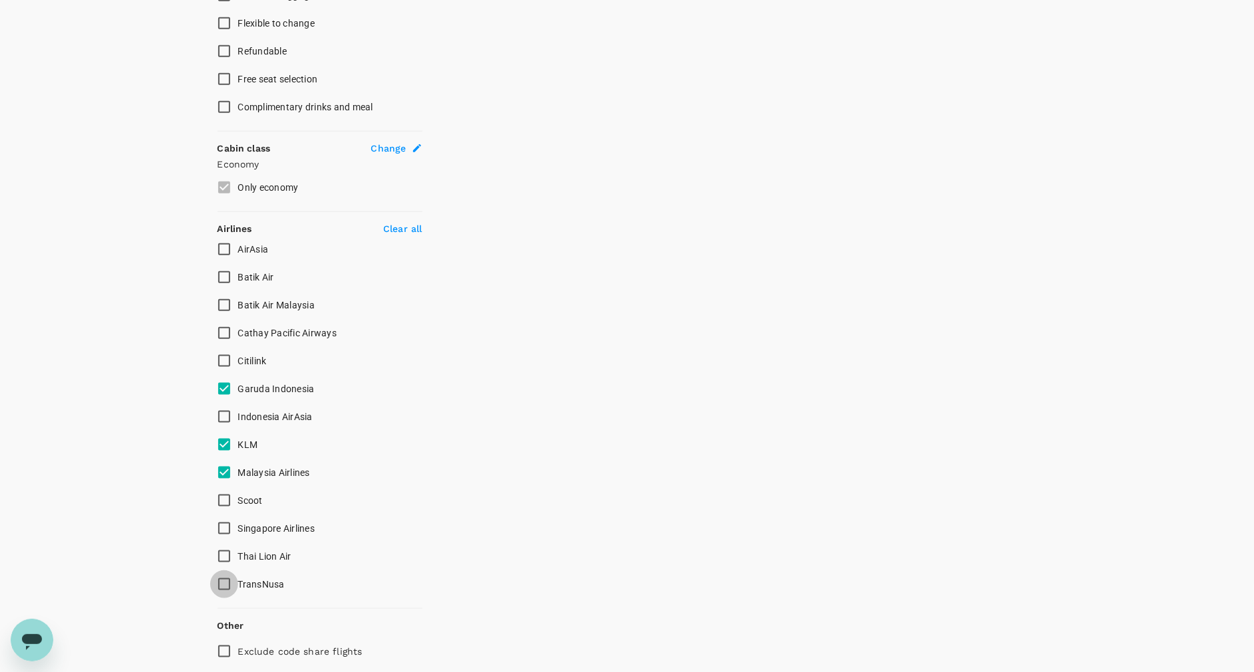
click at [221, 583] on input "TransNusa" at bounding box center [224, 585] width 28 height 28
checkbox input "true"
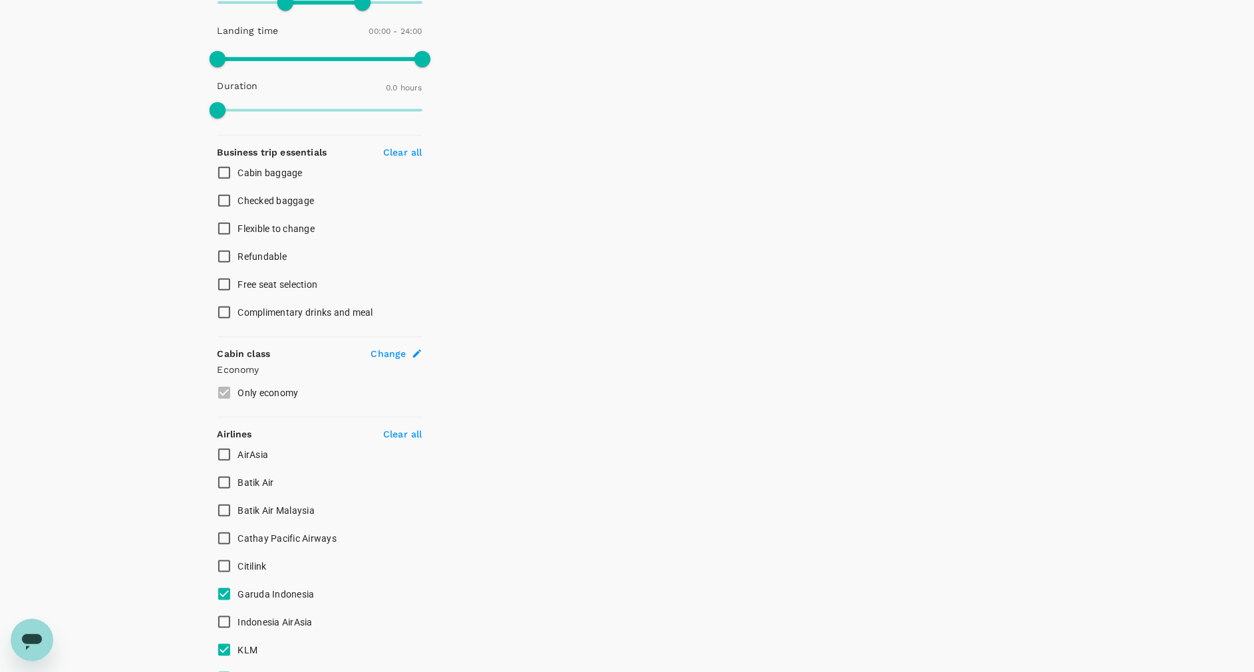
scroll to position [499, 0]
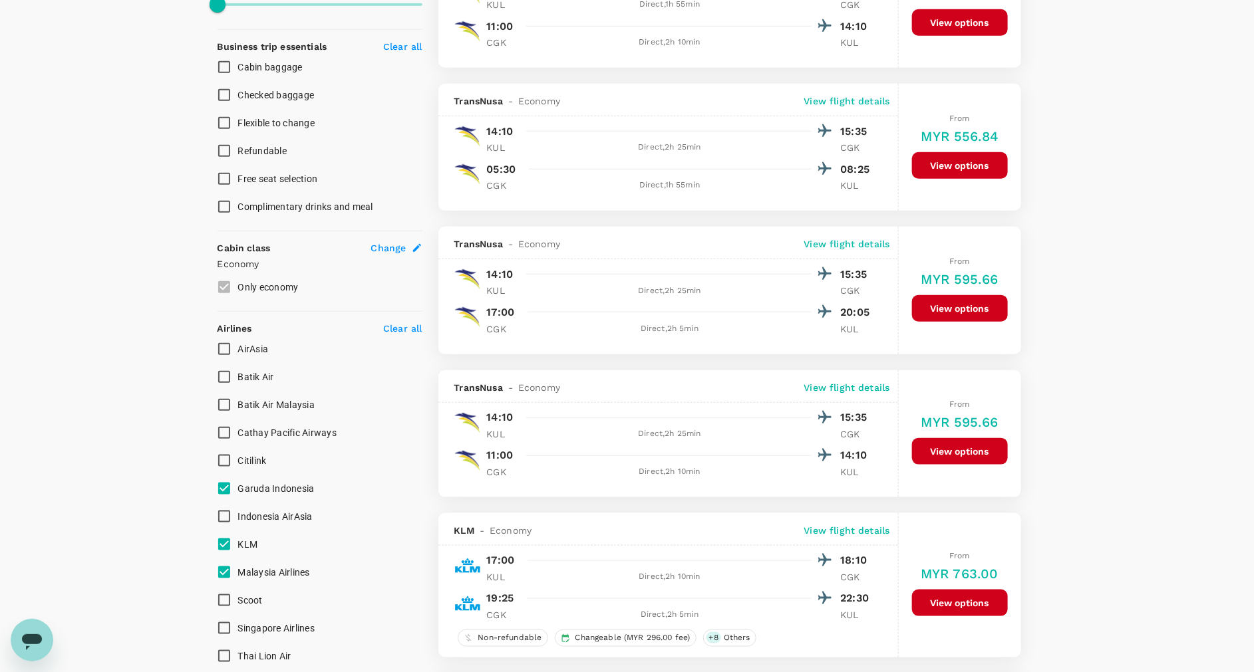
type input "MYR"
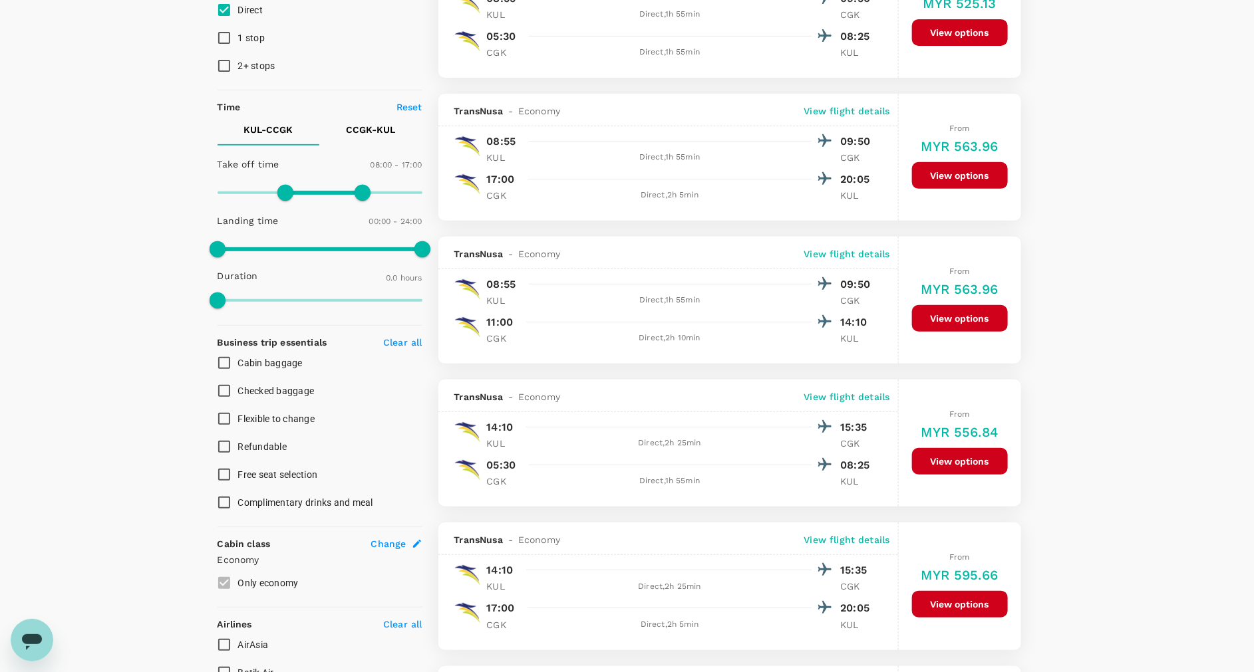
scroll to position [200, 0]
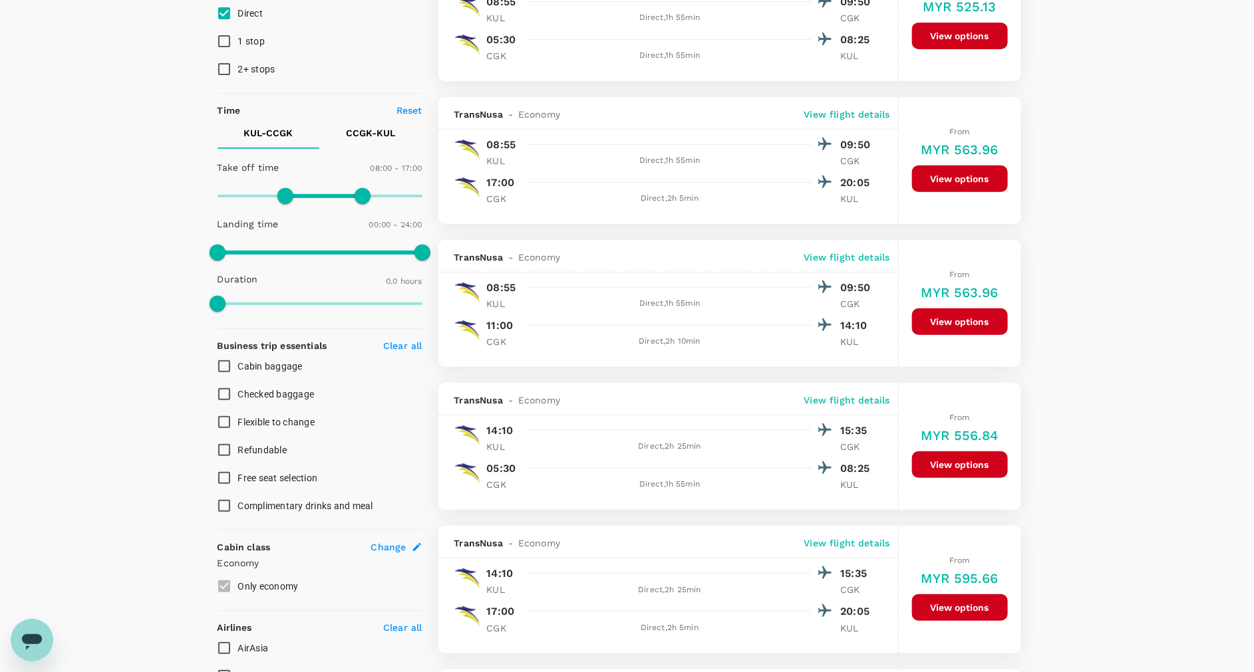
checkbox input "false"
type input "240"
drag, startPoint x: 281, startPoint y: 189, endPoint x: 252, endPoint y: 198, distance: 30.7
click at [252, 198] on span at bounding box center [251, 196] width 16 height 16
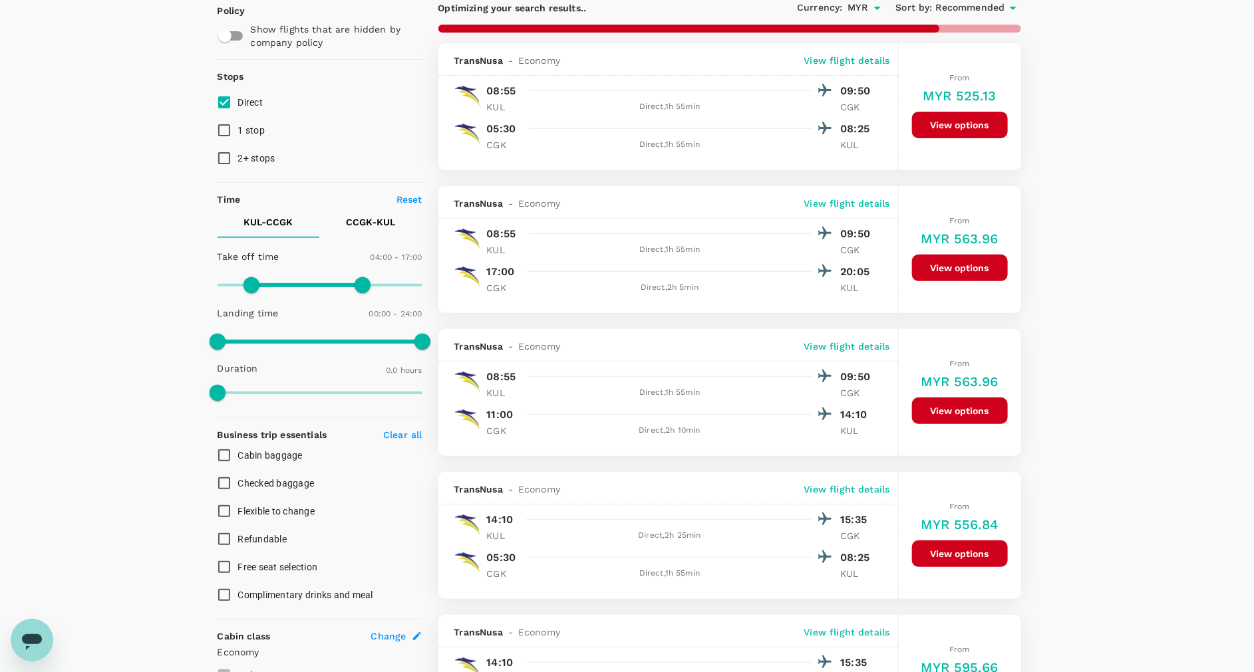
scroll to position [0, 0]
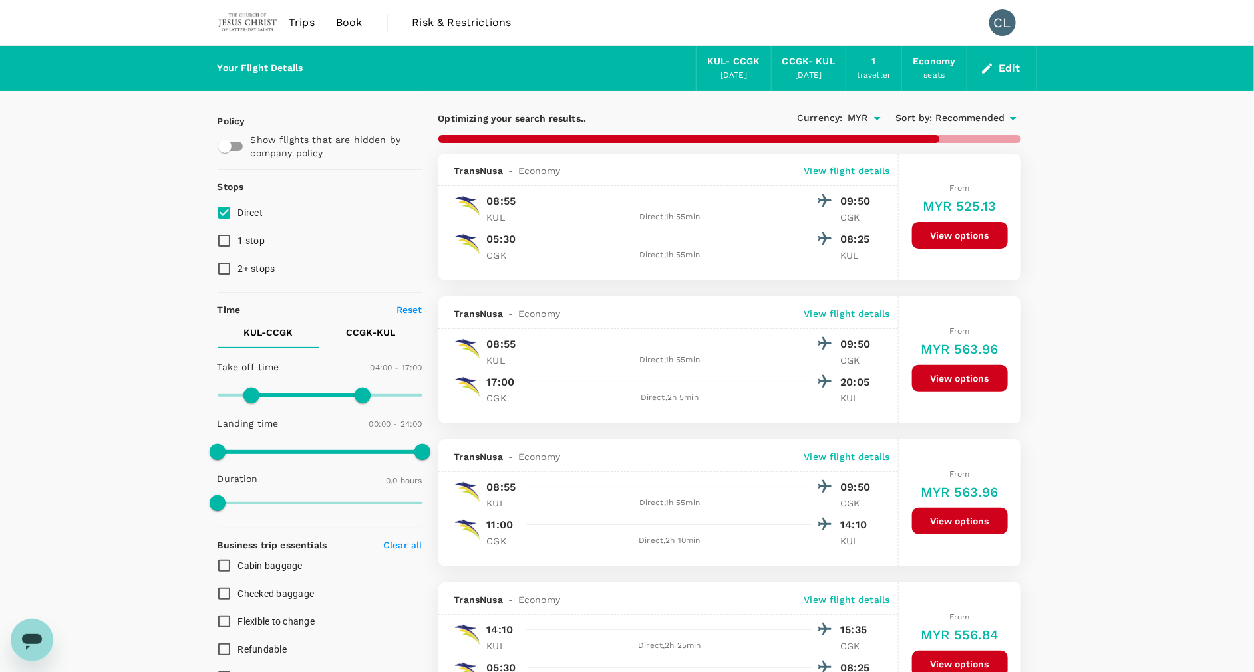
click at [851, 170] on p "View flight details" at bounding box center [847, 170] width 86 height 13
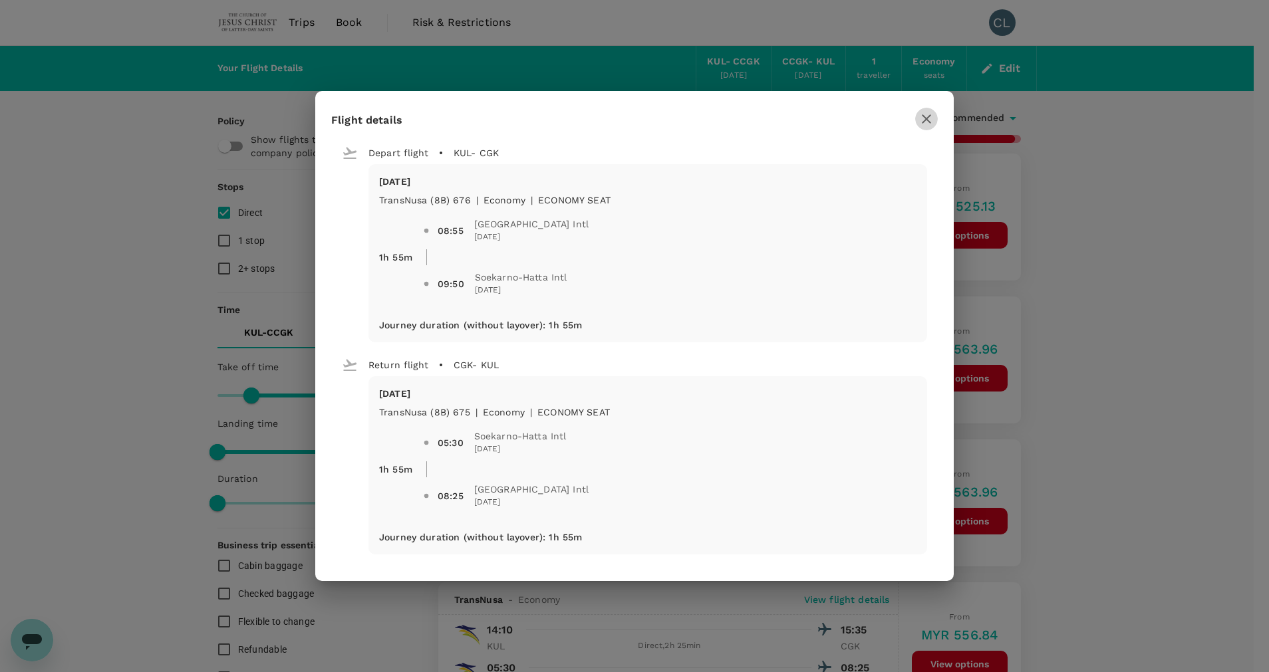
click at [928, 112] on icon "button" at bounding box center [927, 119] width 16 height 16
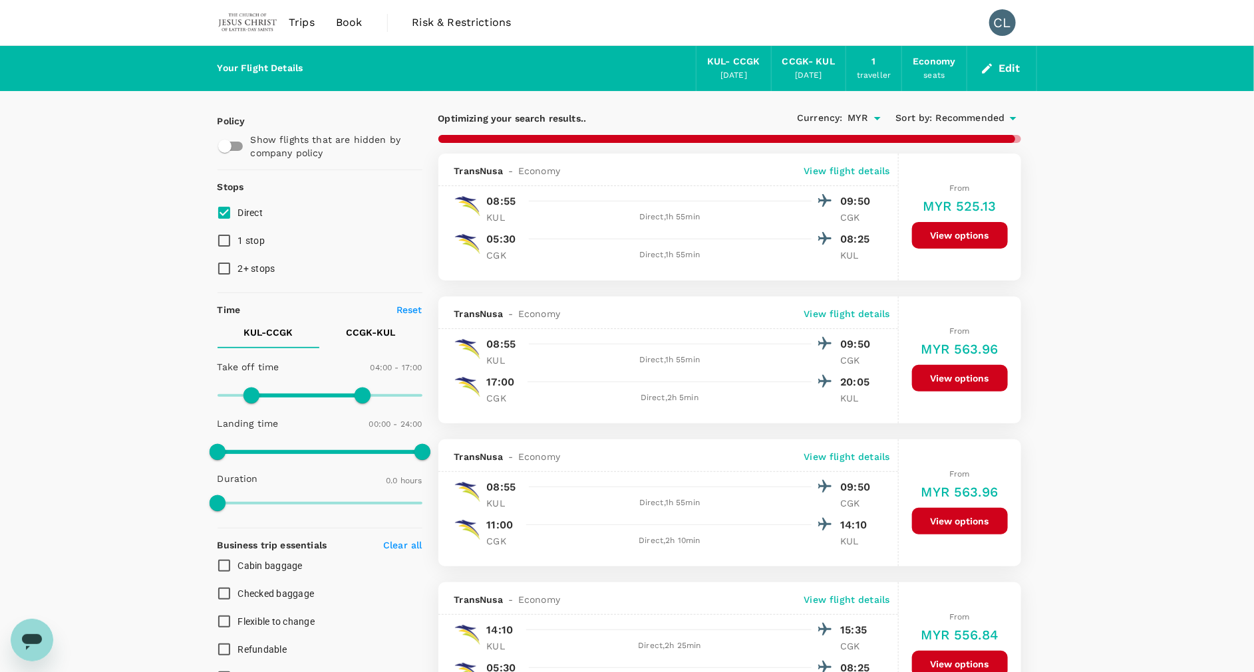
click at [995, 231] on button "View options" at bounding box center [960, 235] width 96 height 27
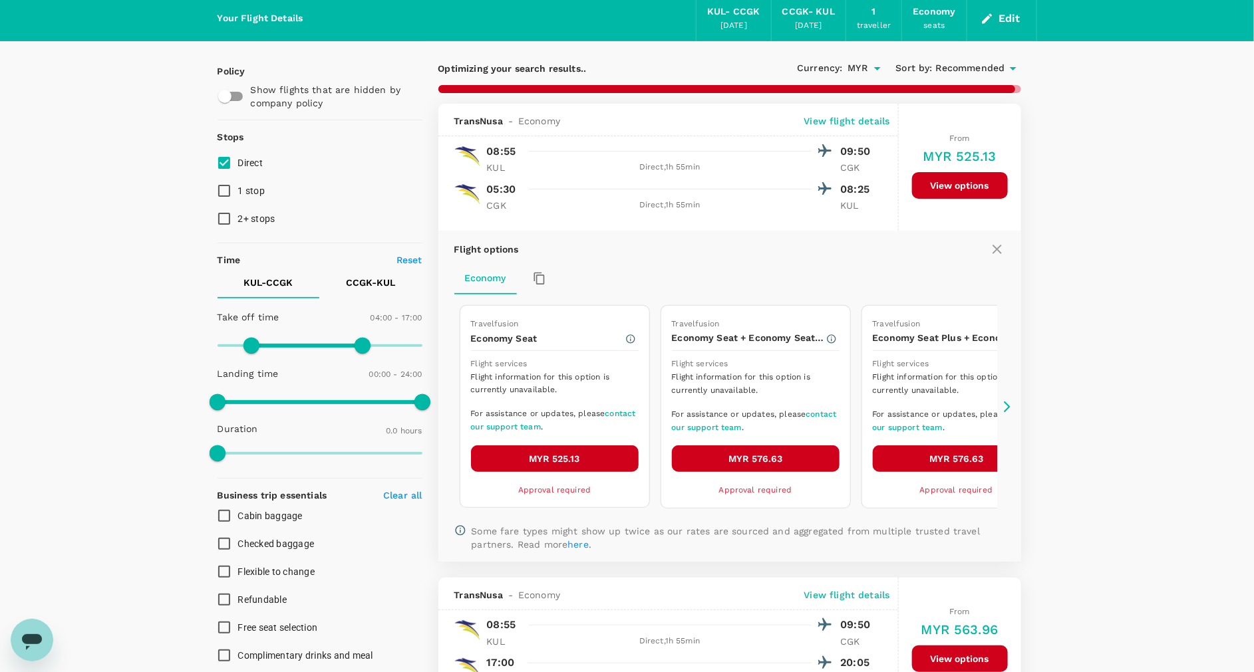
scroll to position [154, 0]
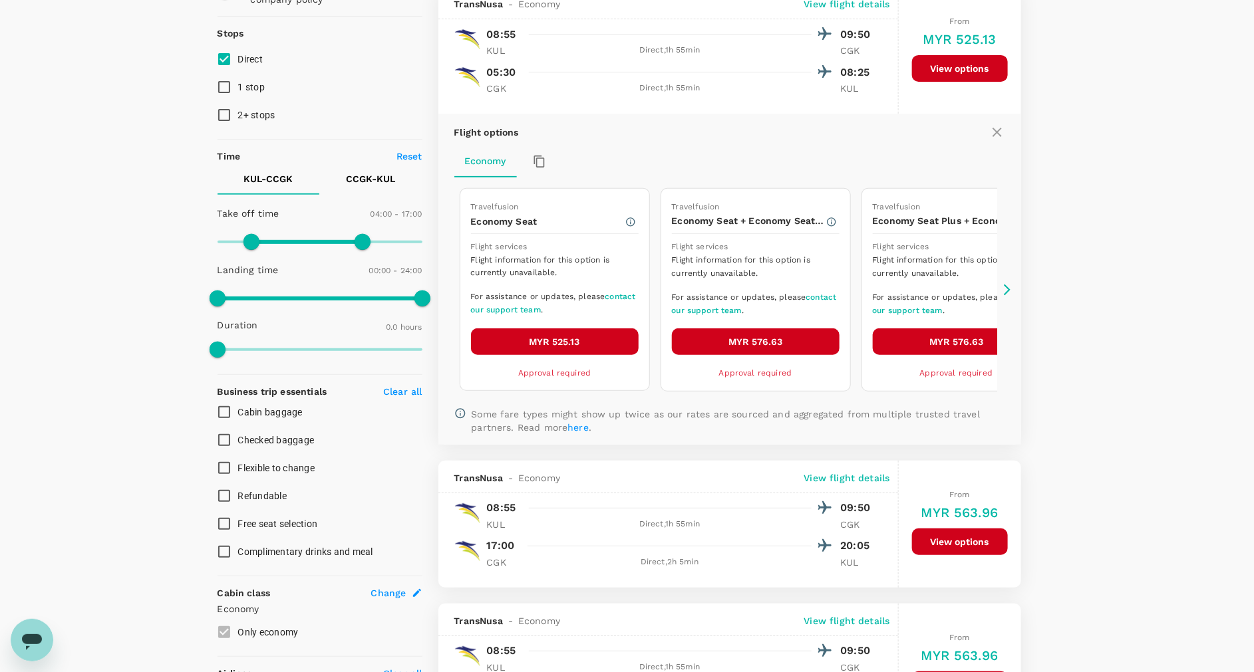
click at [1006, 283] on icon at bounding box center [1006, 289] width 13 height 13
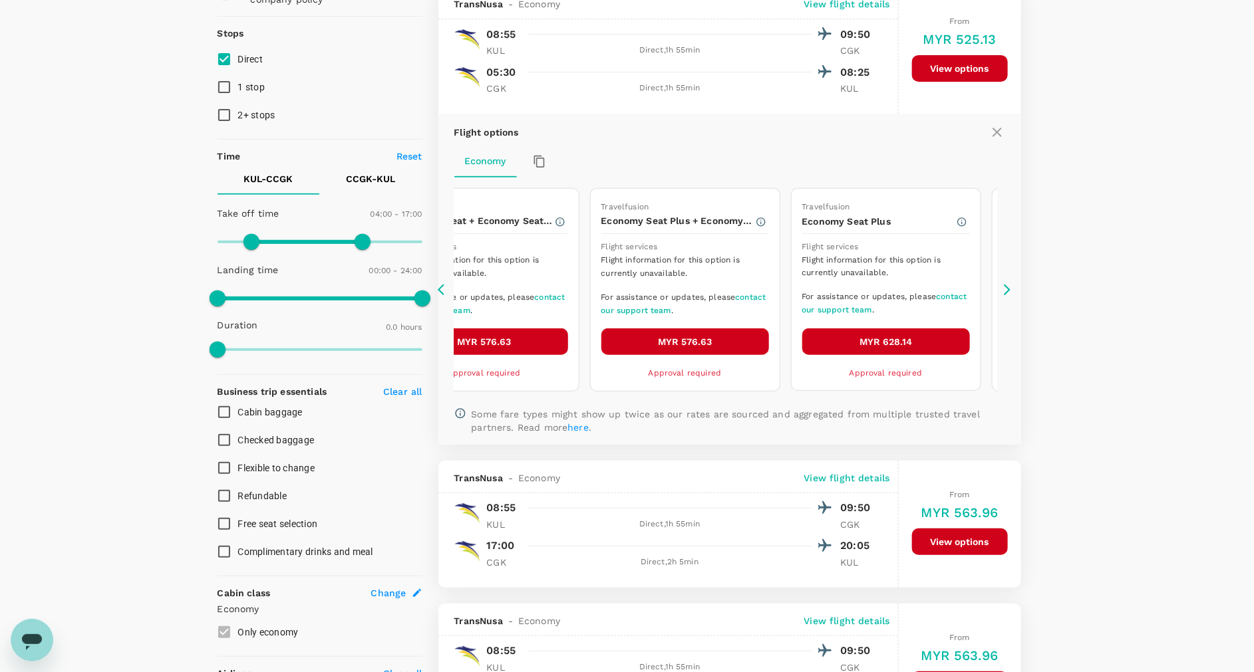
click at [1006, 283] on icon at bounding box center [1006, 289] width 13 height 13
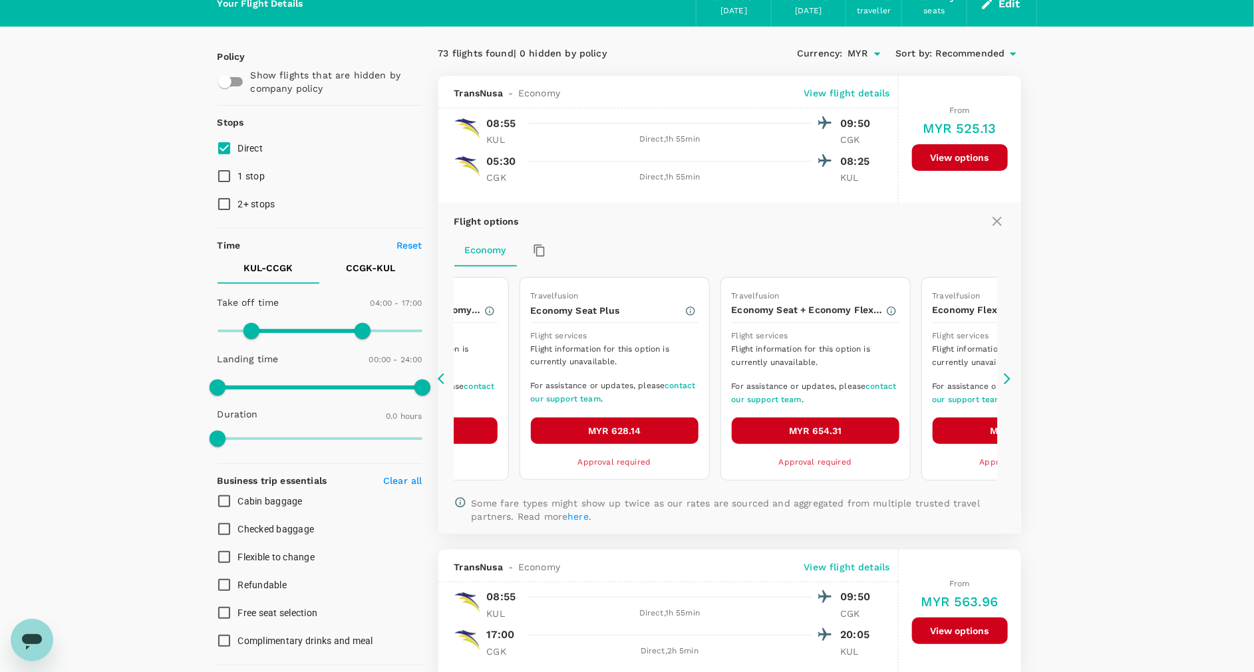
scroll to position [0, 0]
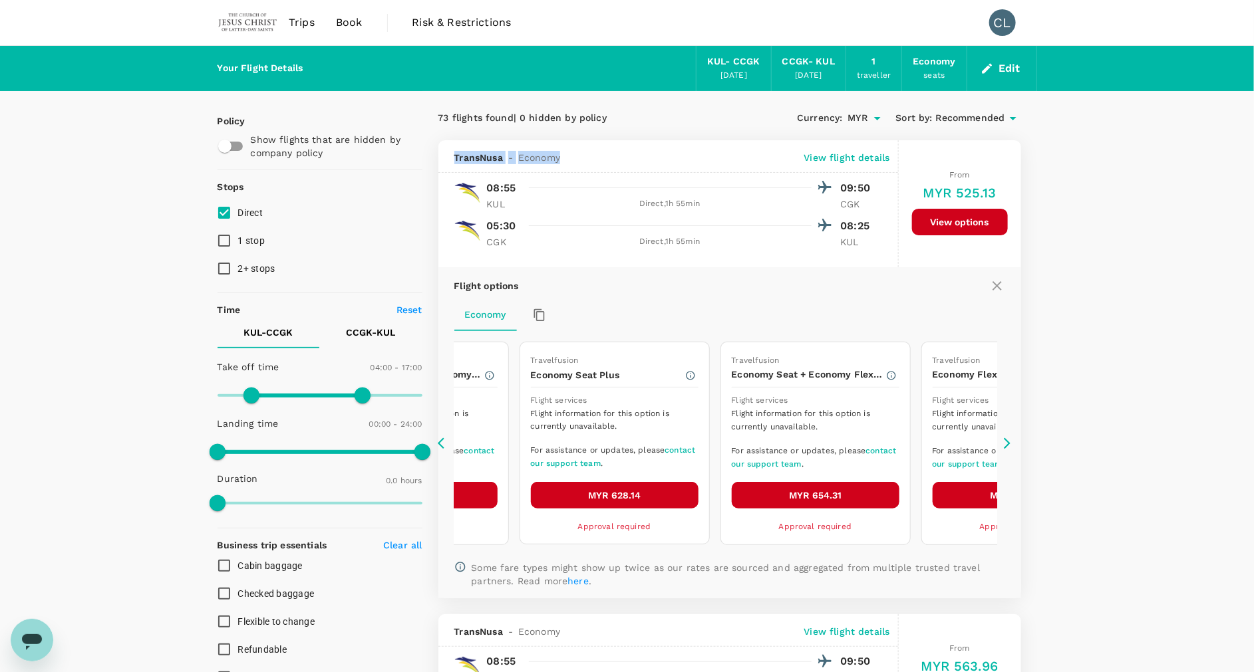
drag, startPoint x: 455, startPoint y: 155, endPoint x: 569, endPoint y: 158, distance: 113.8
click at [569, 158] on div "TransNusa - Economy View flight details" at bounding box center [672, 157] width 436 height 13
drag, startPoint x: 569, startPoint y: 158, endPoint x: 546, endPoint y: 152, distance: 23.6
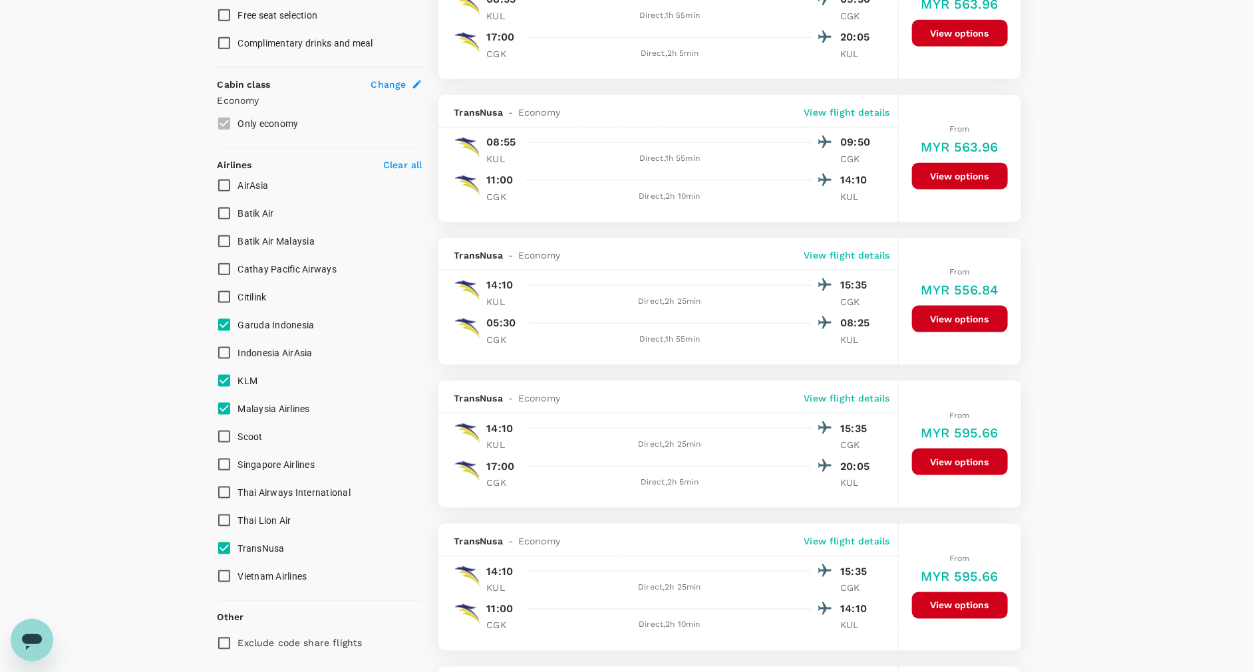
scroll to position [698, 0]
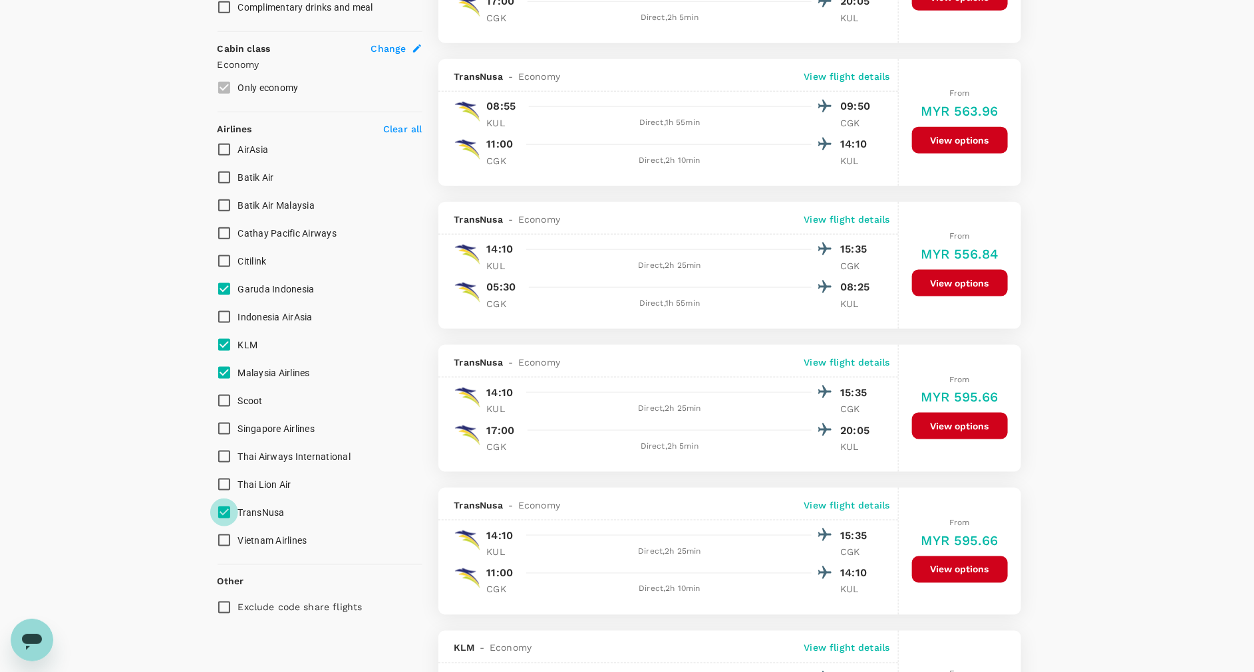
click at [225, 509] on input "TransNusa" at bounding box center [224, 513] width 28 height 28
checkbox input "false"
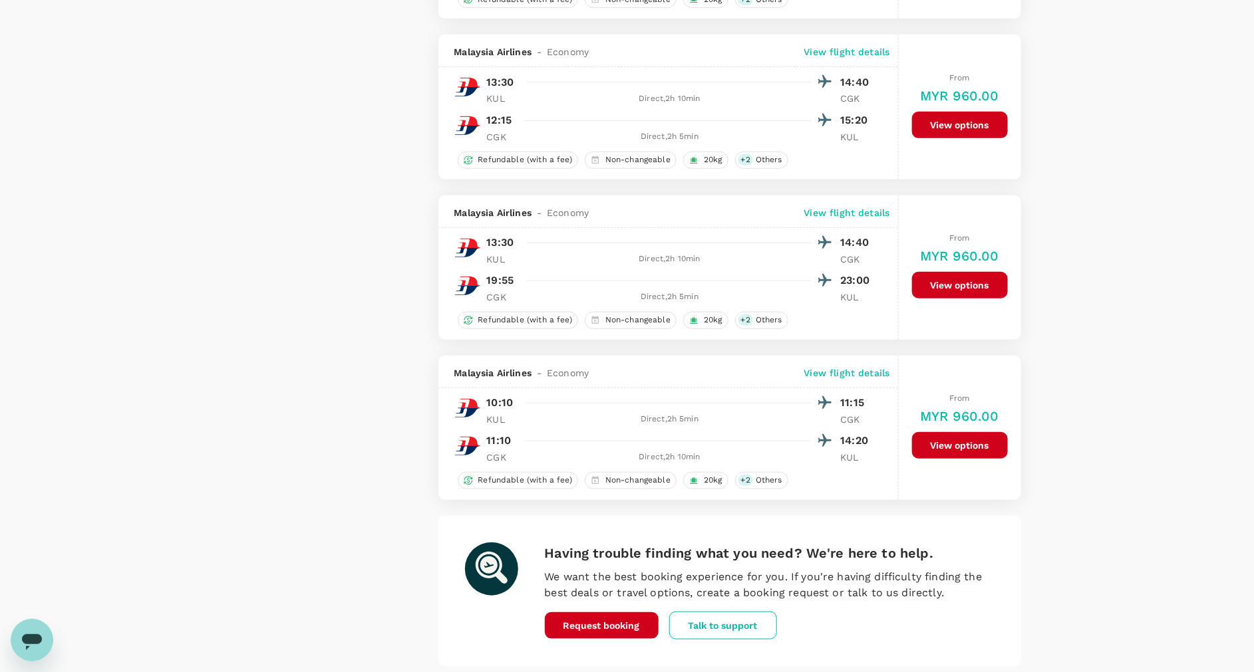
scroll to position [2938, 0]
